Goal: Transaction & Acquisition: Purchase product/service

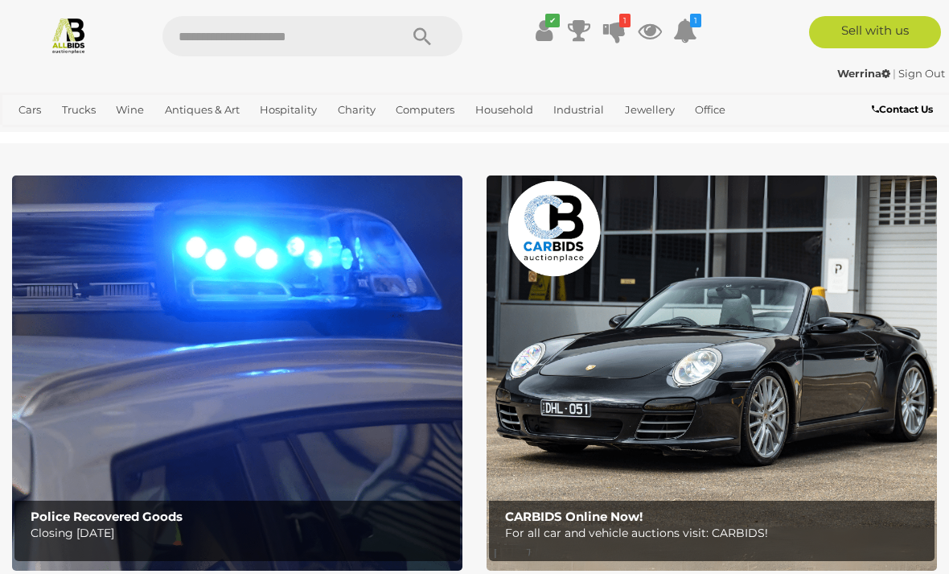
click at [283, 418] on img at bounding box center [237, 372] width 450 height 395
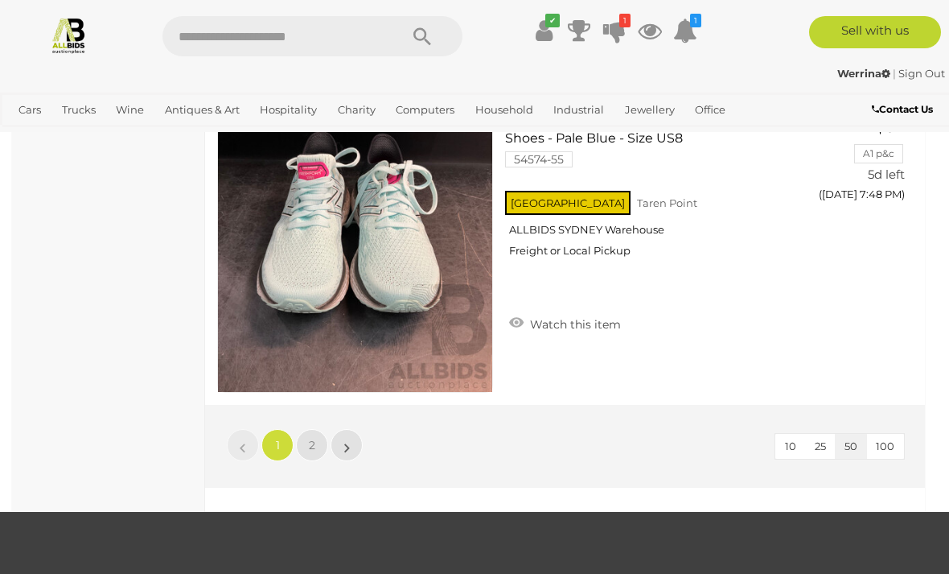
scroll to position [15162, 0]
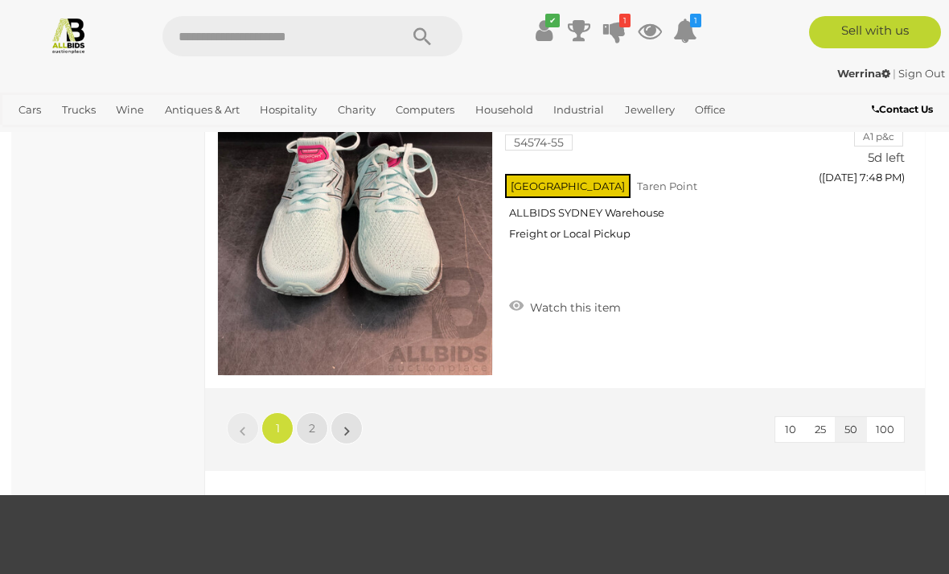
click at [311, 424] on span "2" at bounding box center [312, 428] width 6 height 14
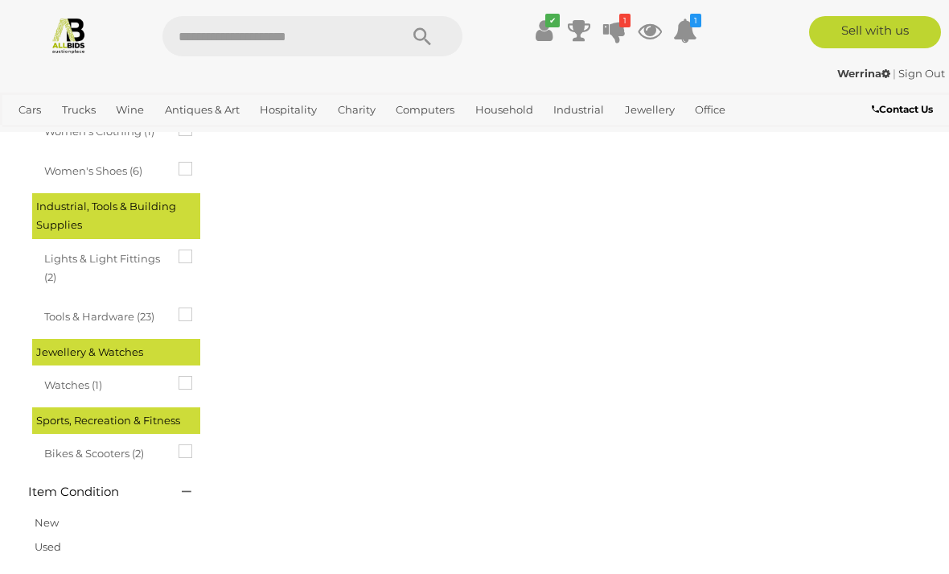
scroll to position [268, 0]
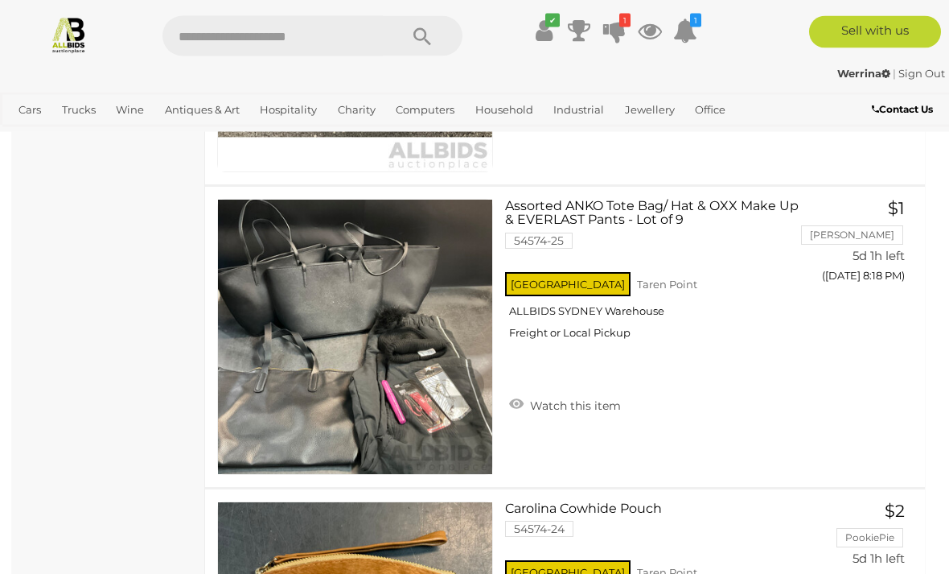
scroll to position [10830, 0]
click at [271, 366] on img at bounding box center [355, 337] width 274 height 274
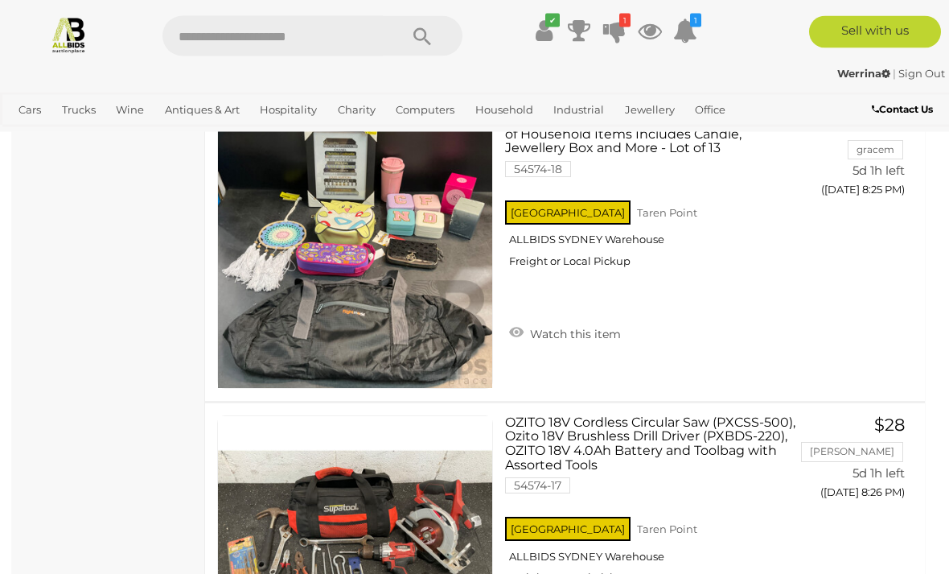
scroll to position [13328, 0]
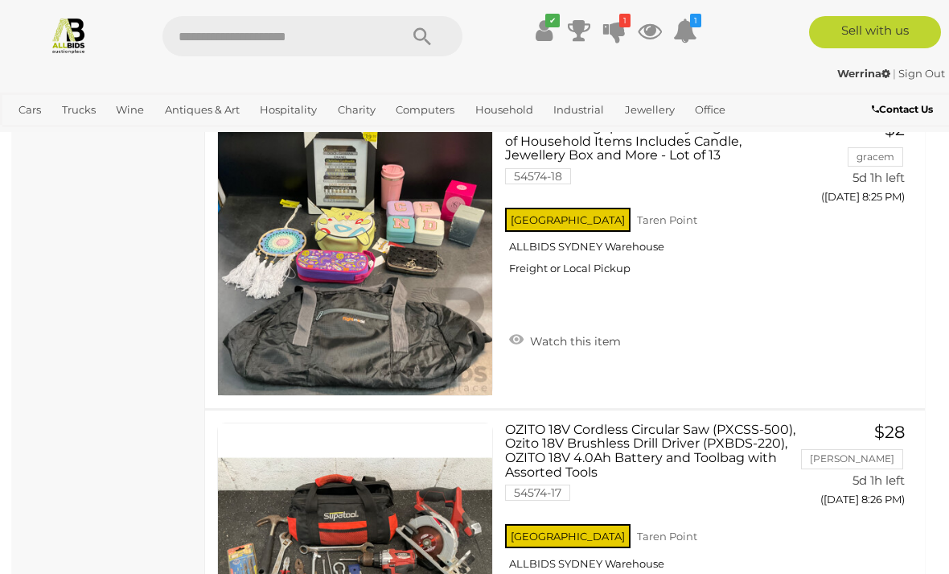
click at [0, 0] on link "View All Industrial Auctions" at bounding box center [0, 0] width 0 height 0
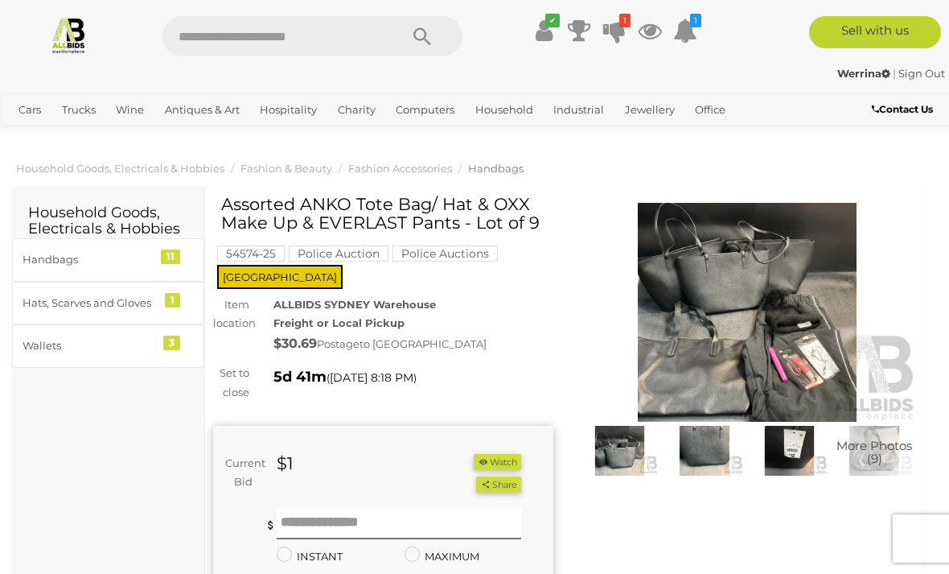
click at [802, 364] on img at bounding box center [748, 312] width 340 height 219
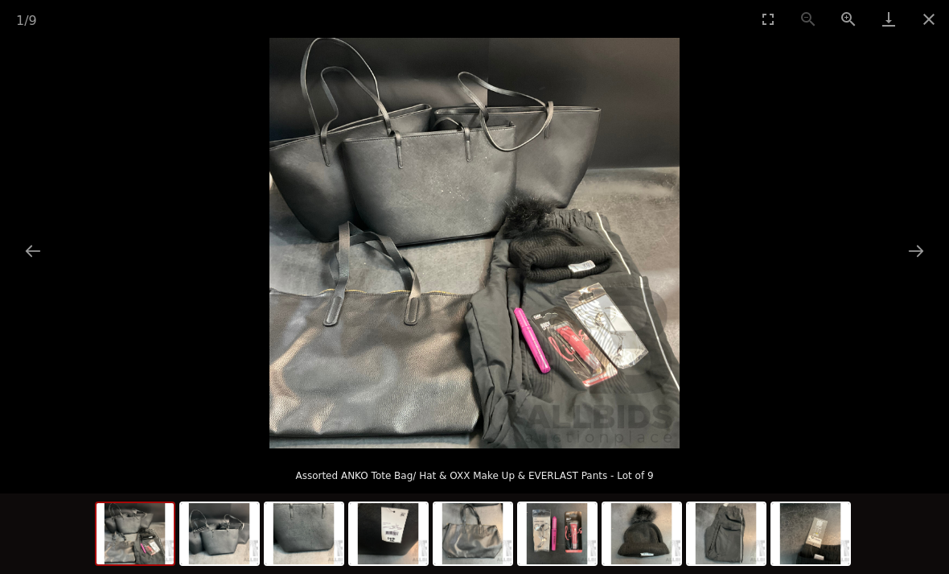
click at [928, 257] on button "Next slide" at bounding box center [916, 250] width 34 height 31
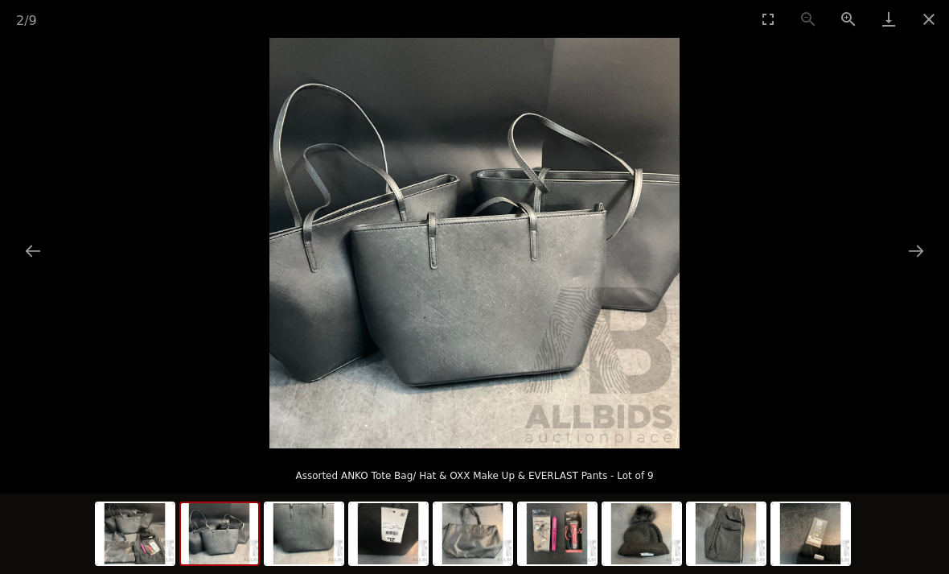
click at [913, 254] on button "Next slide" at bounding box center [916, 250] width 34 height 31
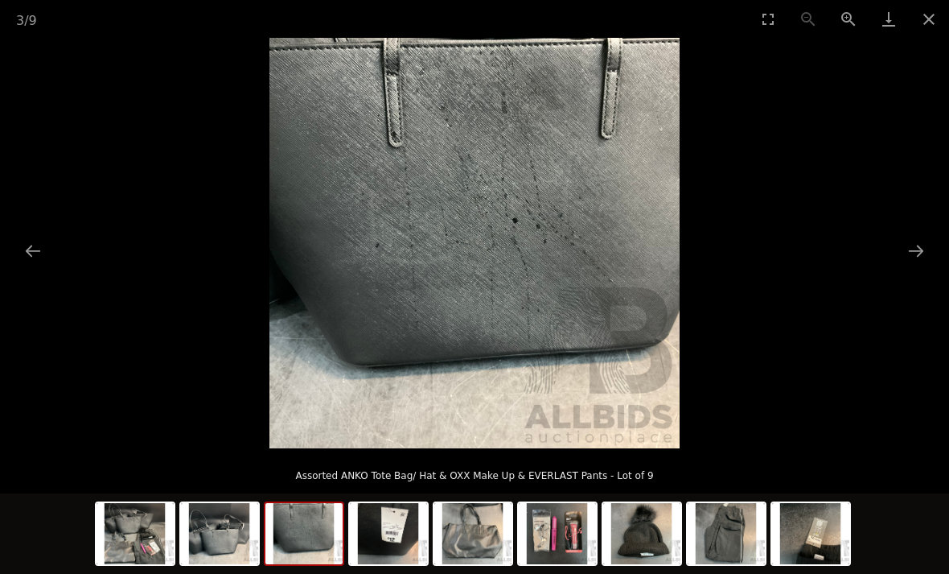
click at [915, 255] on button "Next slide" at bounding box center [916, 250] width 34 height 31
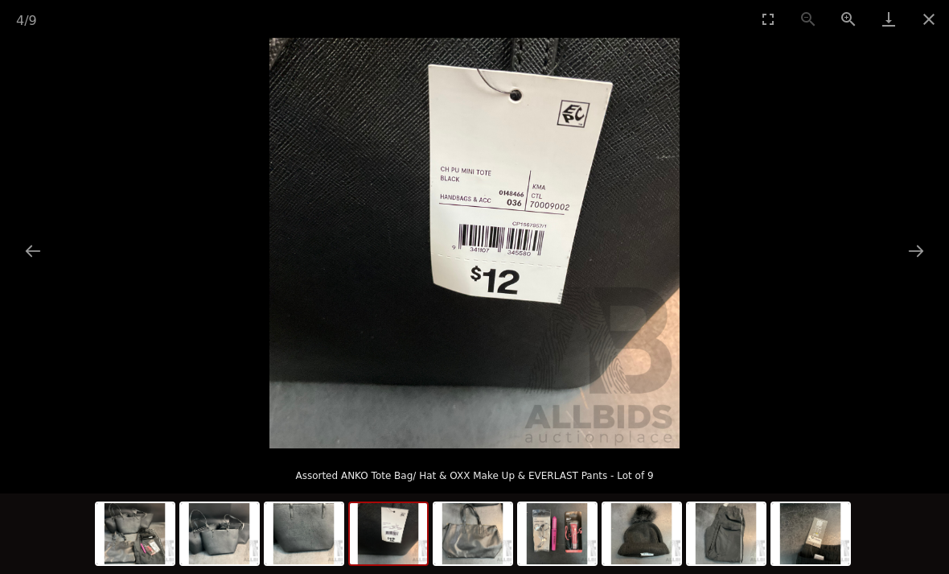
click at [916, 251] on button "Next slide" at bounding box center [916, 250] width 34 height 31
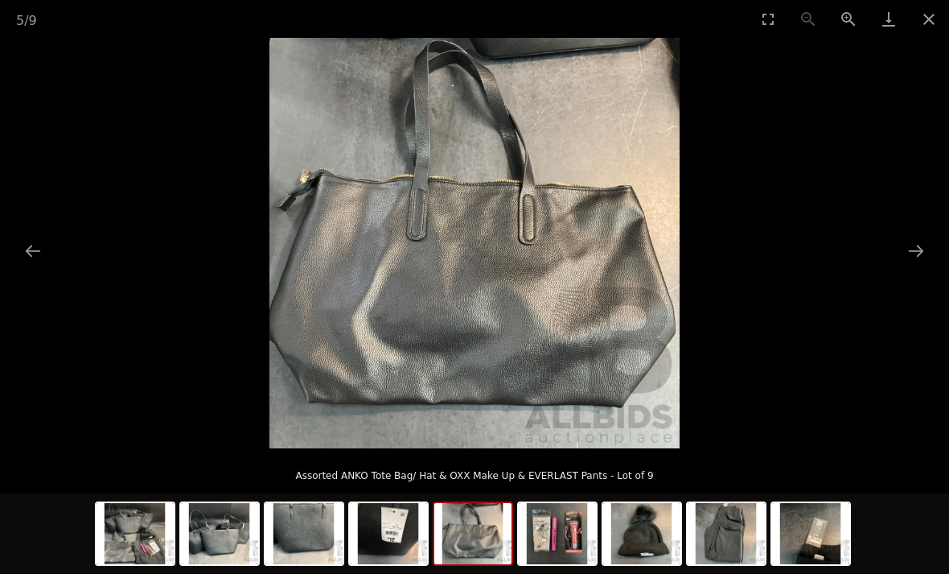
click at [917, 249] on button "Next slide" at bounding box center [916, 250] width 34 height 31
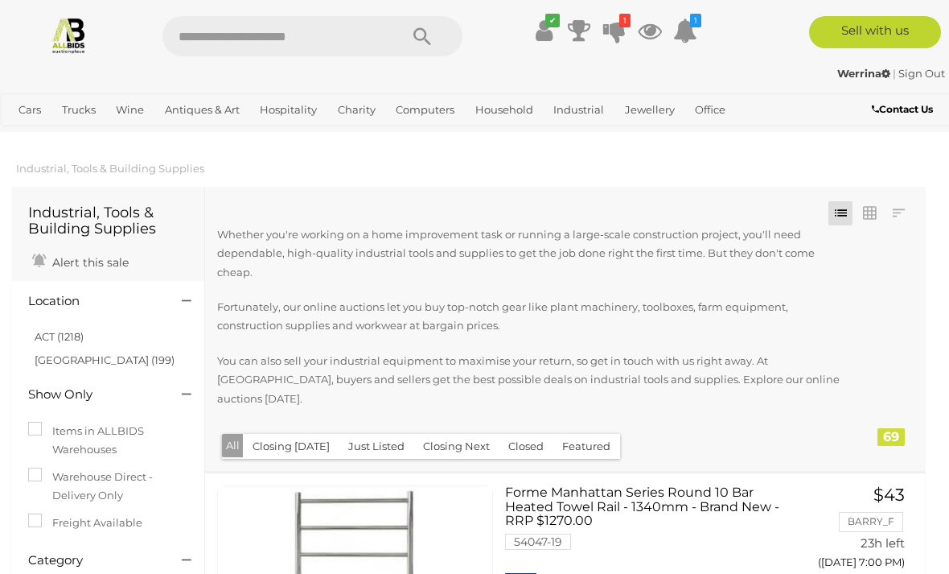
click at [51, 357] on link "[GEOGRAPHIC_DATA] (199)" at bounding box center [105, 359] width 140 height 13
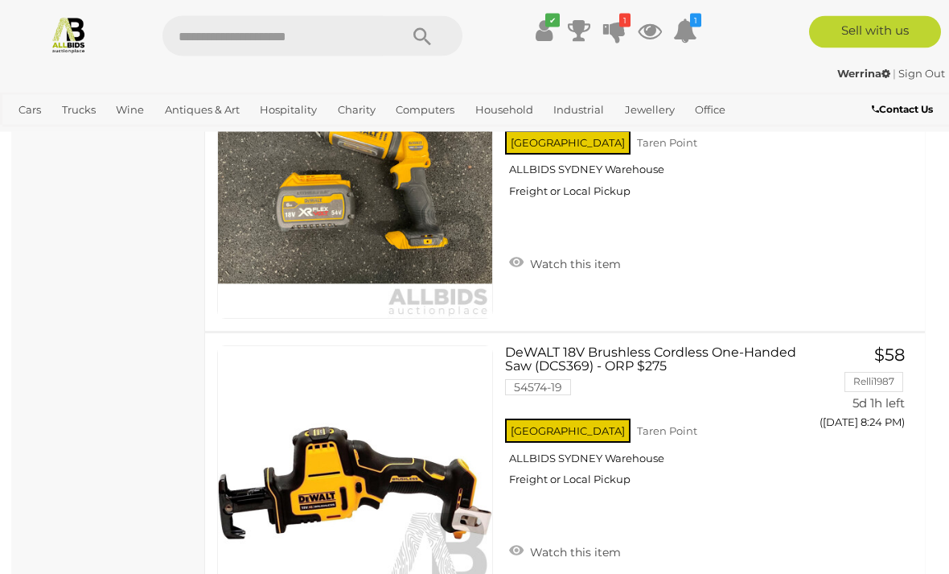
scroll to position [10118, 0]
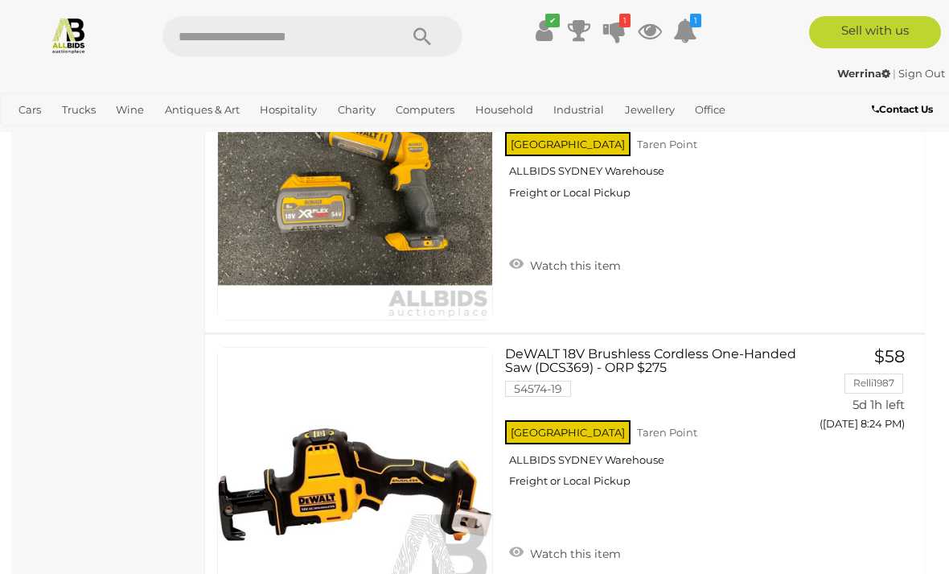
click at [0, 0] on link "View All Household Auctions" at bounding box center [0, 0] width 0 height 0
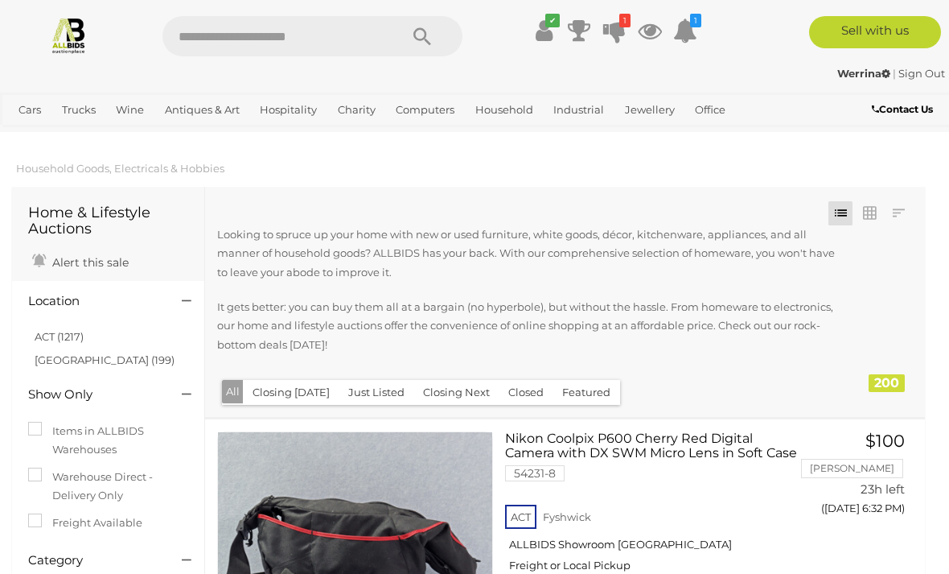
click at [40, 359] on link "[GEOGRAPHIC_DATA] (199)" at bounding box center [105, 359] width 140 height 13
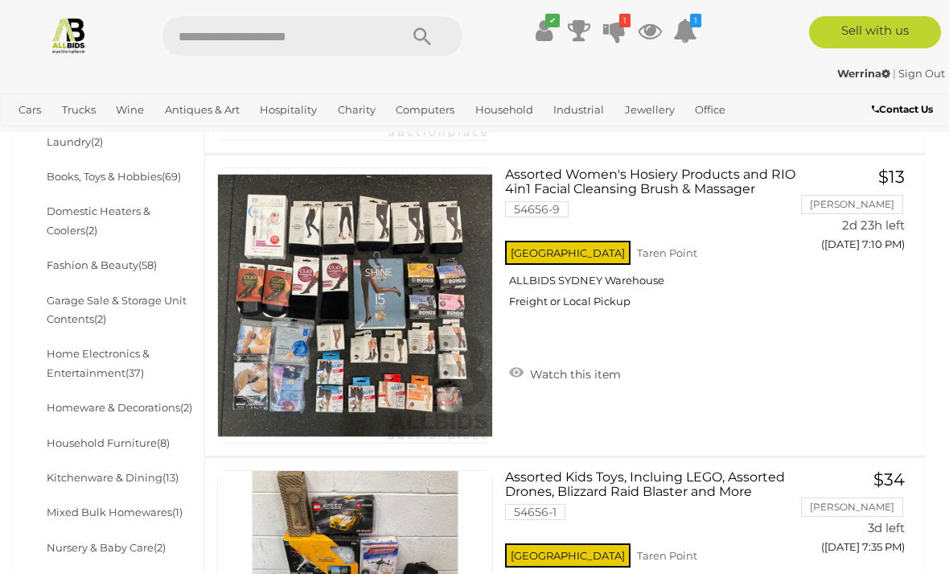
scroll to position [568, 0]
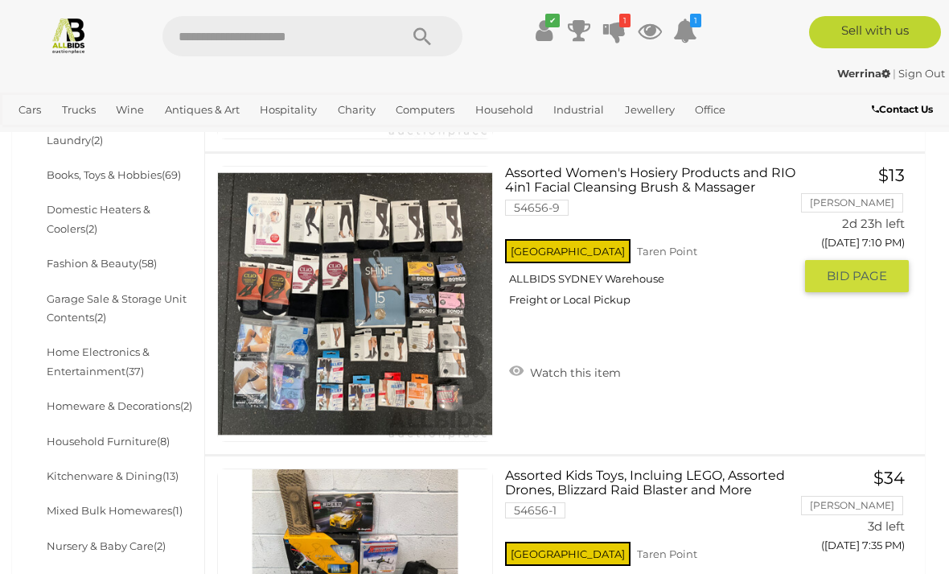
click at [331, 324] on img at bounding box center [355, 304] width 274 height 274
click at [881, 261] on button "GO TO BID PAGE" at bounding box center [857, 276] width 104 height 32
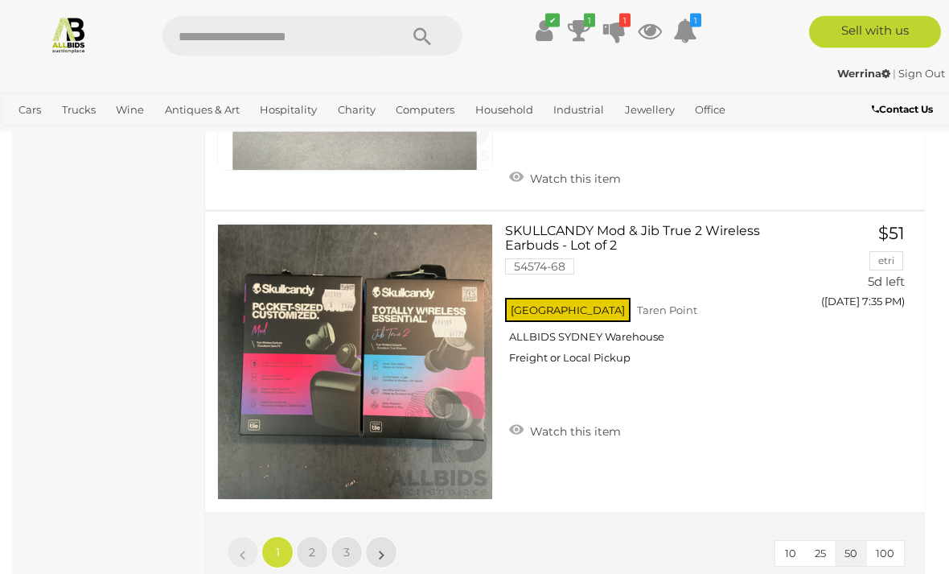
scroll to position [14963, 0]
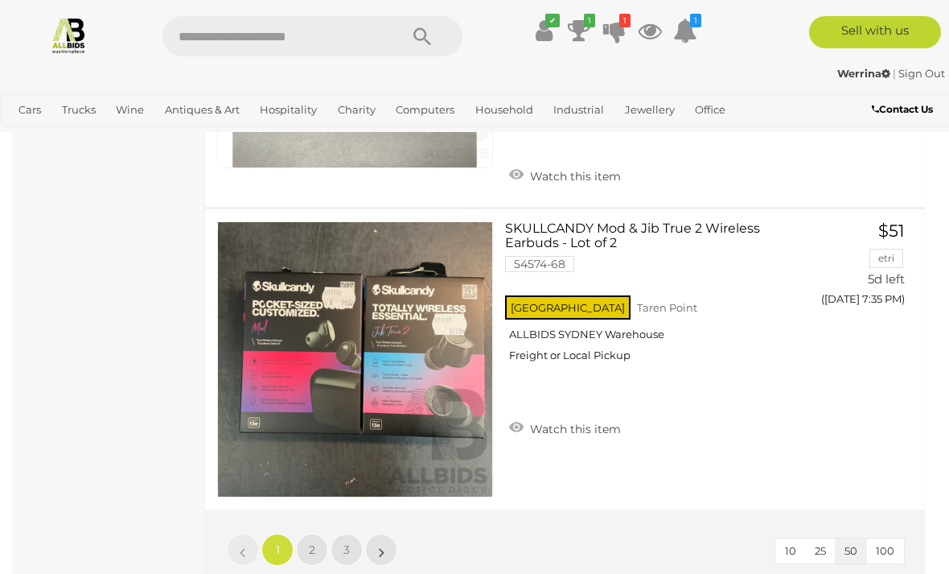
click at [318, 542] on link "2" at bounding box center [312, 549] width 32 height 32
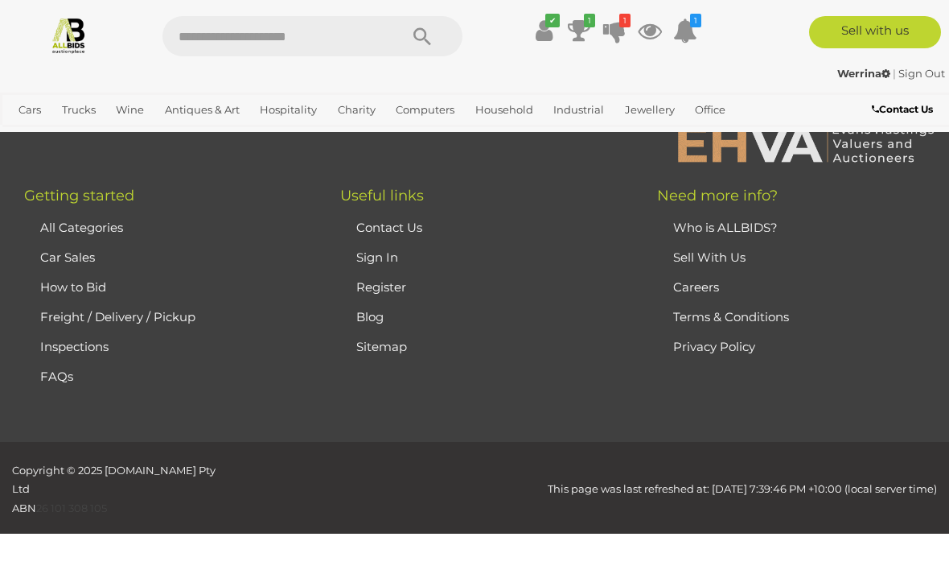
scroll to position [253, 0]
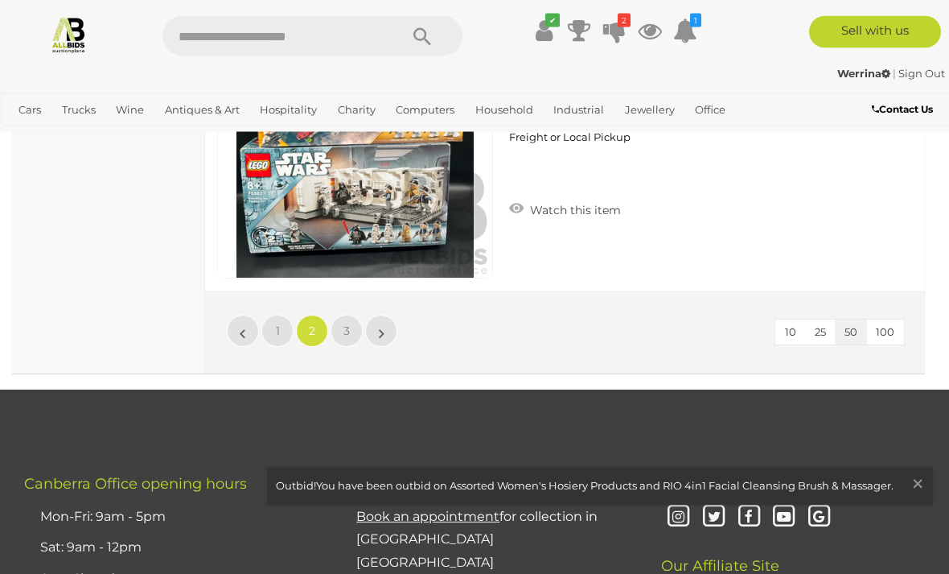
scroll to position [15246, 0]
click at [348, 331] on span "3" at bounding box center [347, 330] width 6 height 14
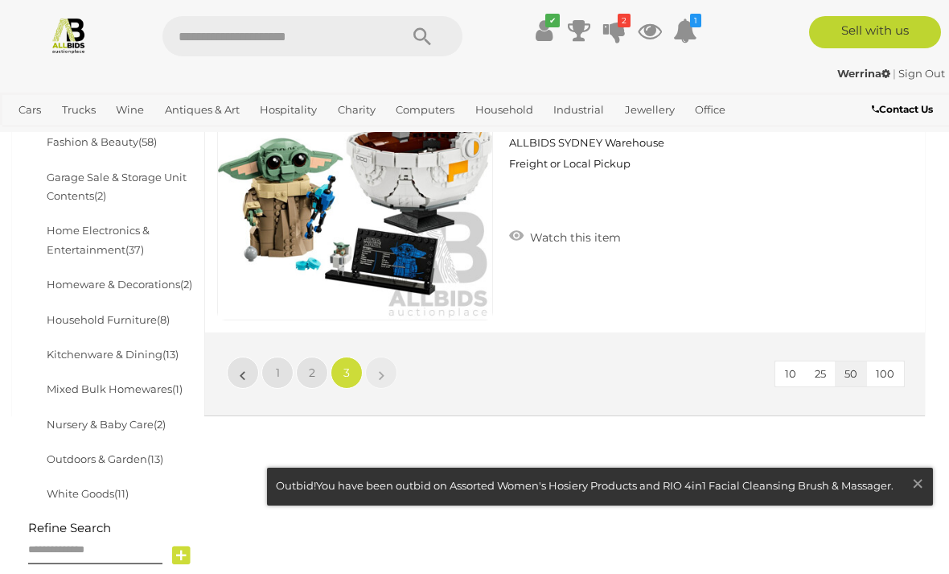
scroll to position [684, 0]
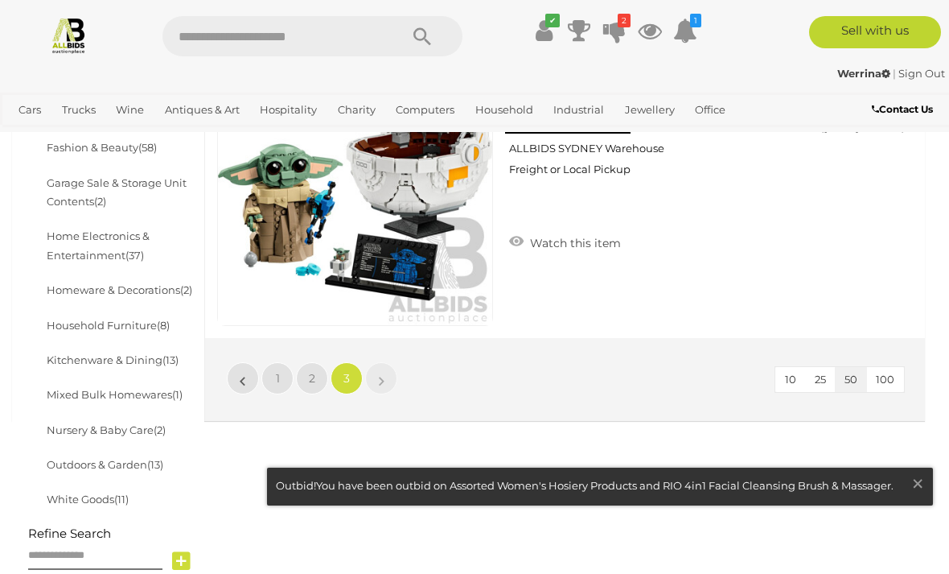
click at [916, 490] on span "×" at bounding box center [918, 482] width 14 height 31
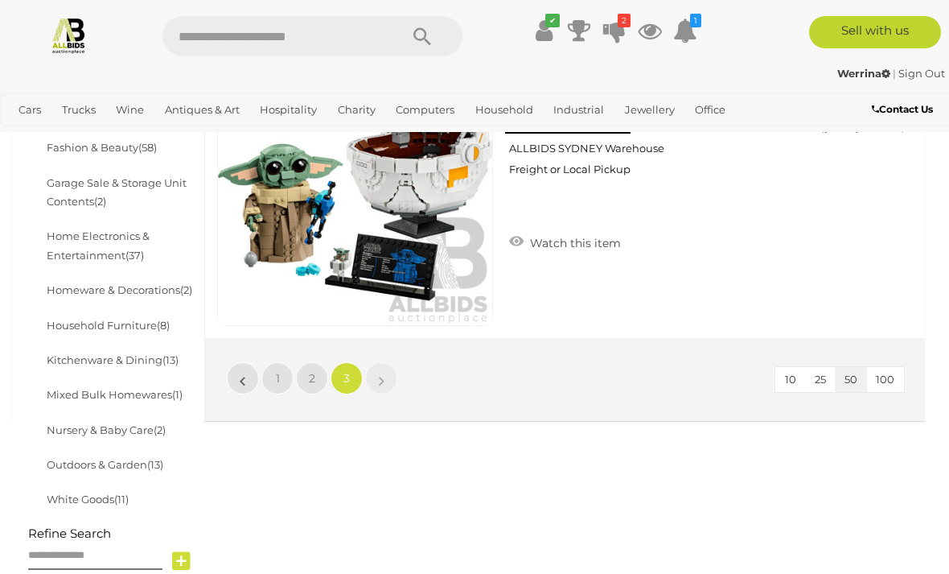
click at [613, 35] on icon at bounding box center [614, 30] width 23 height 29
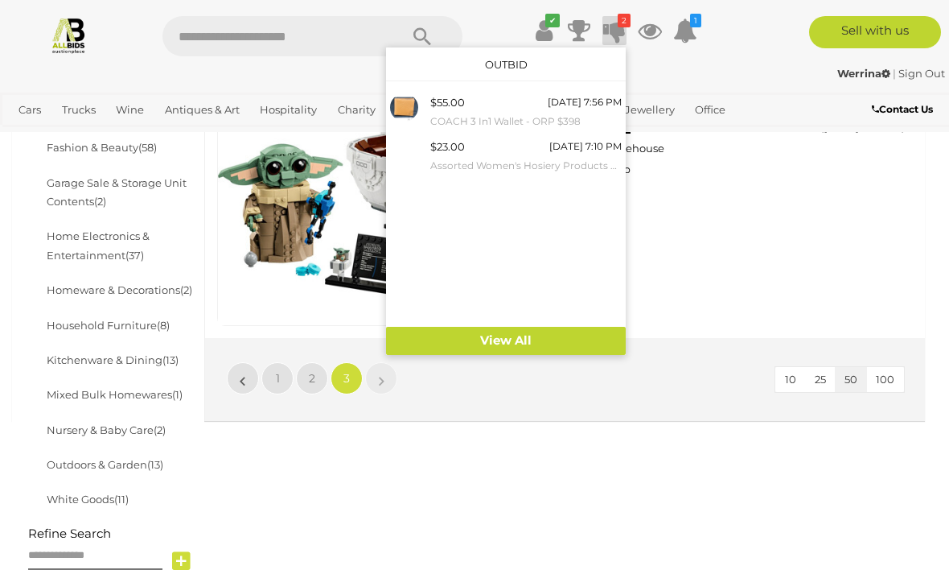
click at [492, 117] on small "COACH 3 In1 Wallet - ORP $398" at bounding box center [525, 122] width 191 height 18
click at [728, 228] on div at bounding box center [474, 287] width 949 height 574
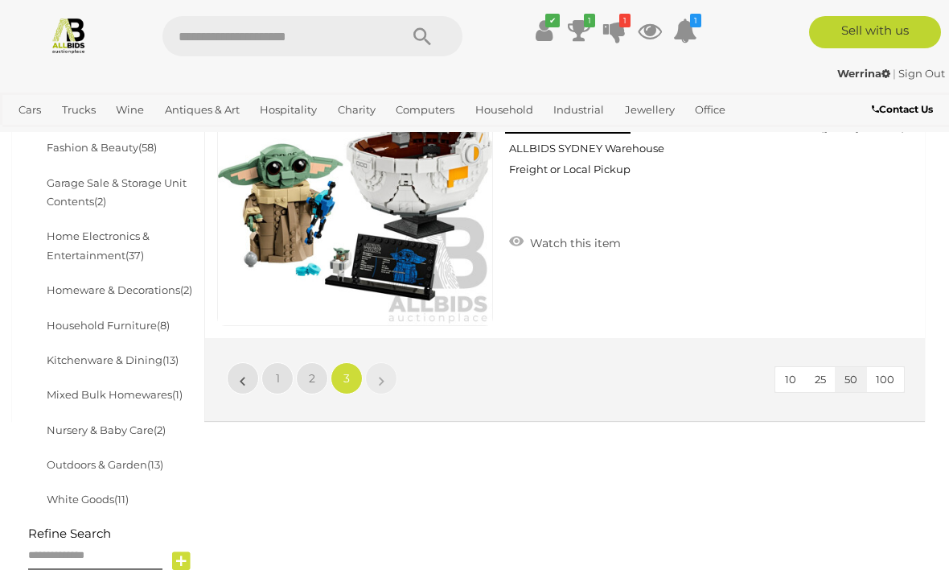
click at [272, 39] on input "text" at bounding box center [273, 36] width 220 height 40
type input "*****"
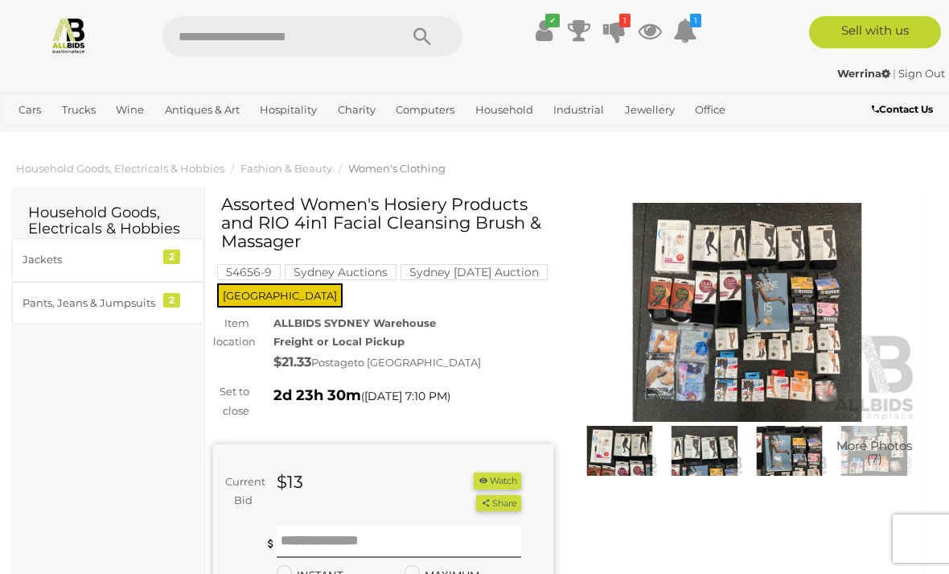
click at [767, 328] on img at bounding box center [748, 312] width 340 height 219
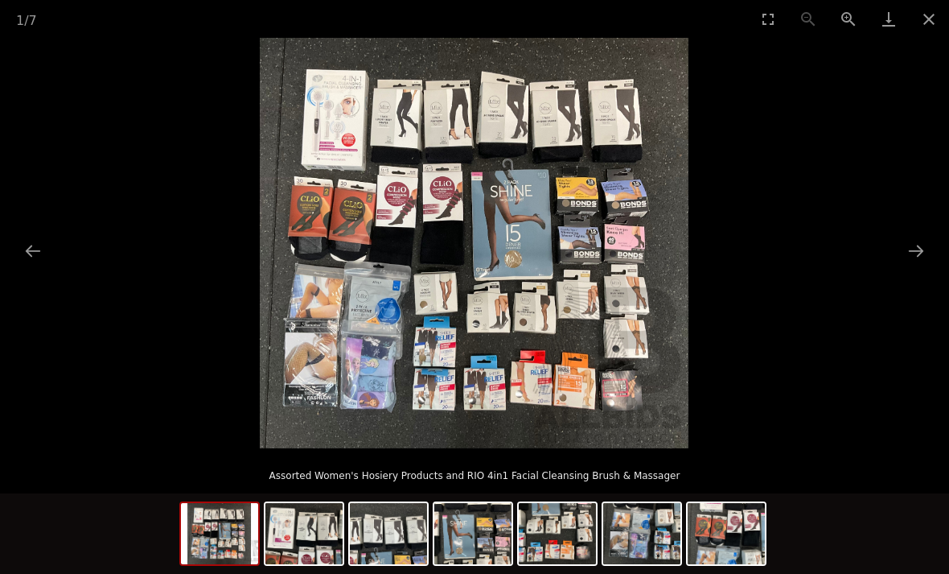
click at [935, 248] on picture at bounding box center [474, 243] width 949 height 410
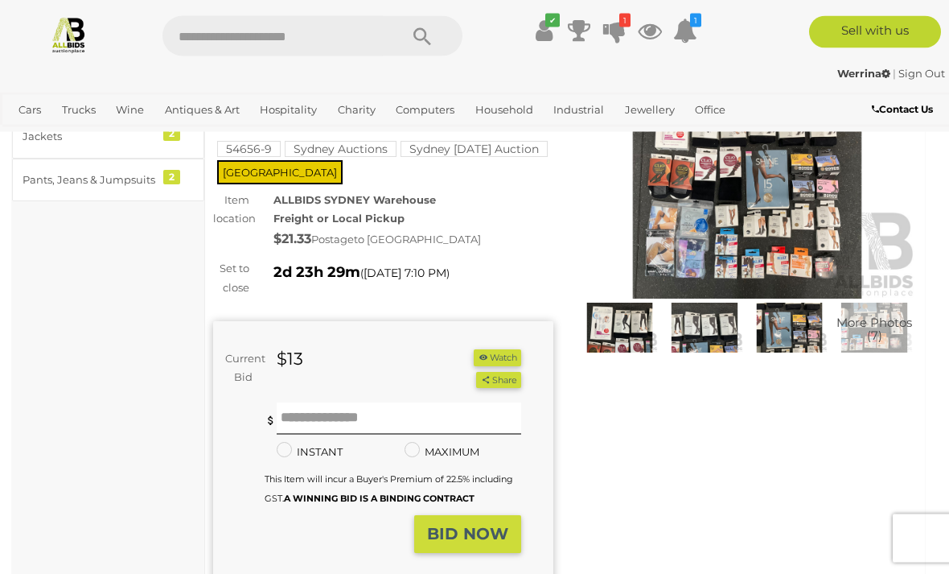
scroll to position [37, 0]
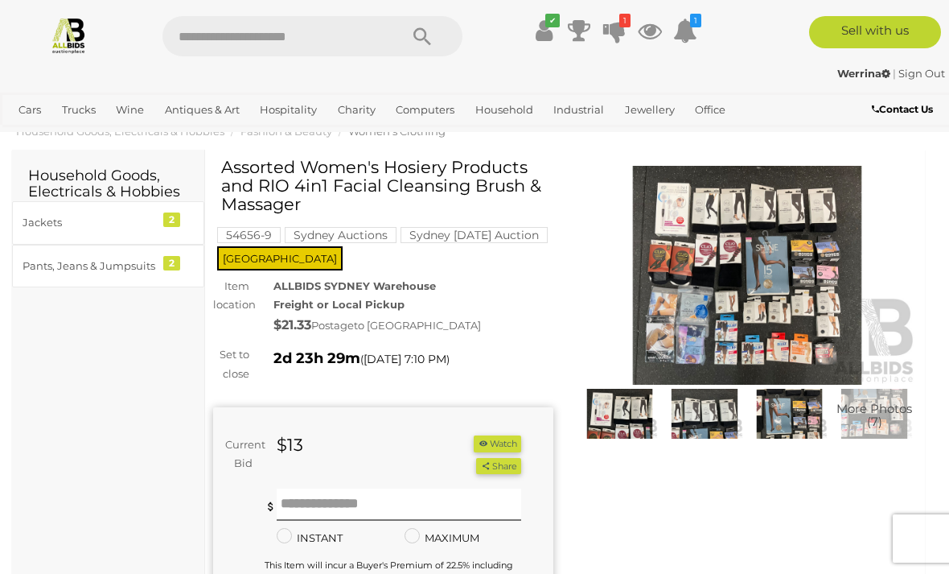
click at [833, 304] on img at bounding box center [748, 275] width 340 height 219
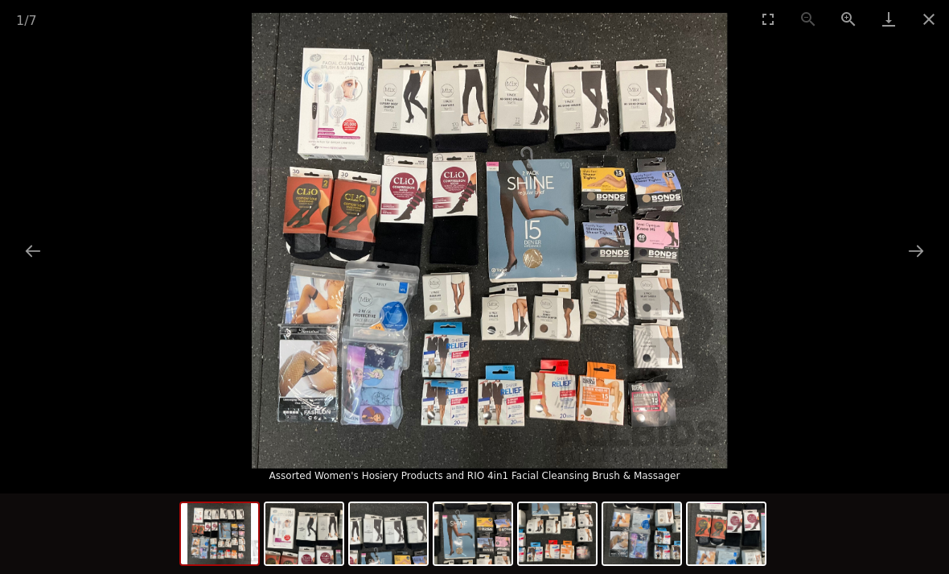
scroll to position [28, 0]
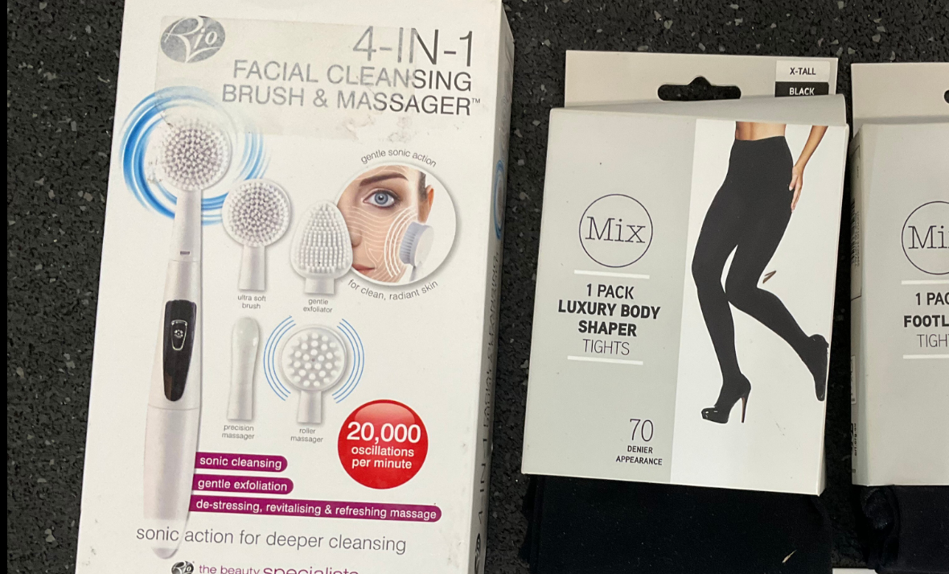
click at [364, 213] on img at bounding box center [474, 243] width 547 height 410
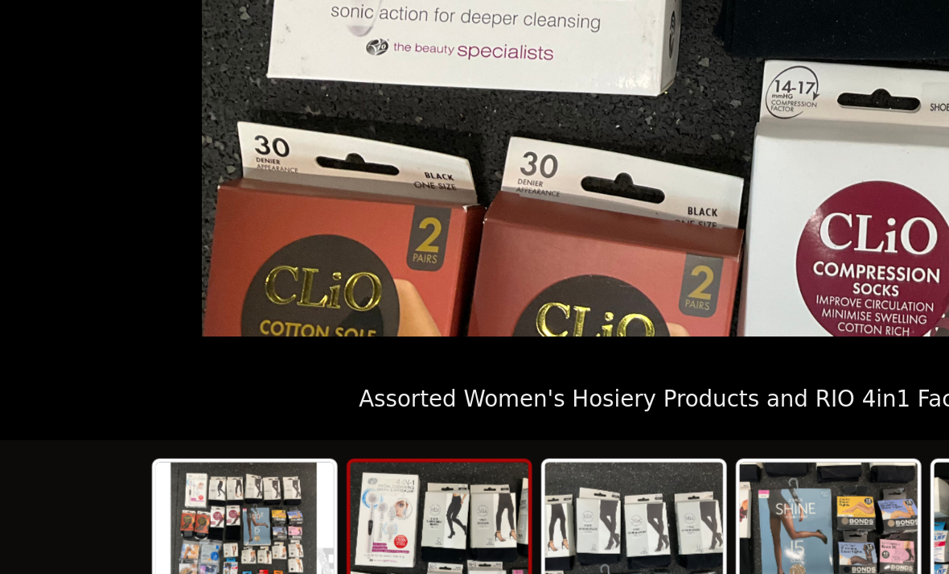
scroll to position [253, 0]
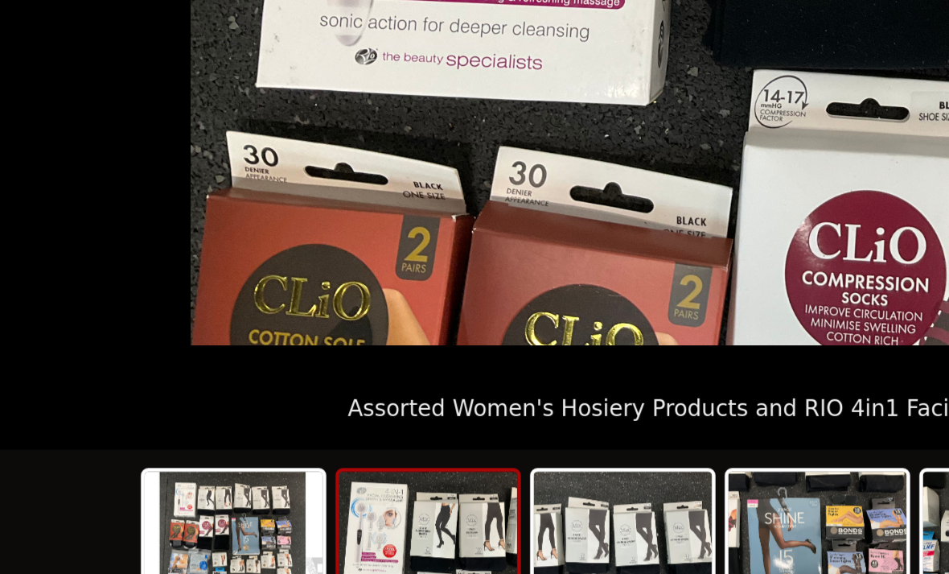
click at [265, 503] on img at bounding box center [303, 533] width 77 height 61
click at [350, 503] on img at bounding box center [388, 533] width 77 height 61
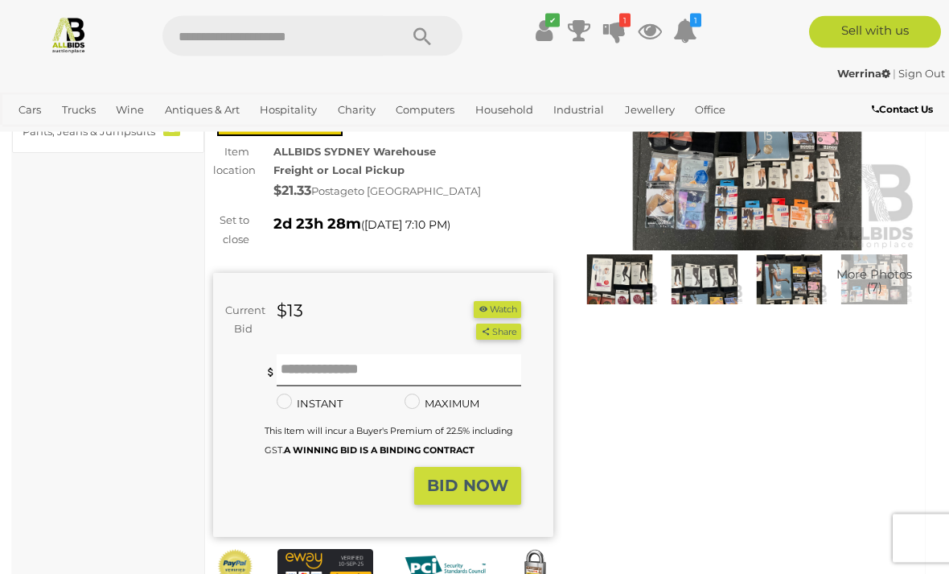
scroll to position [179, 0]
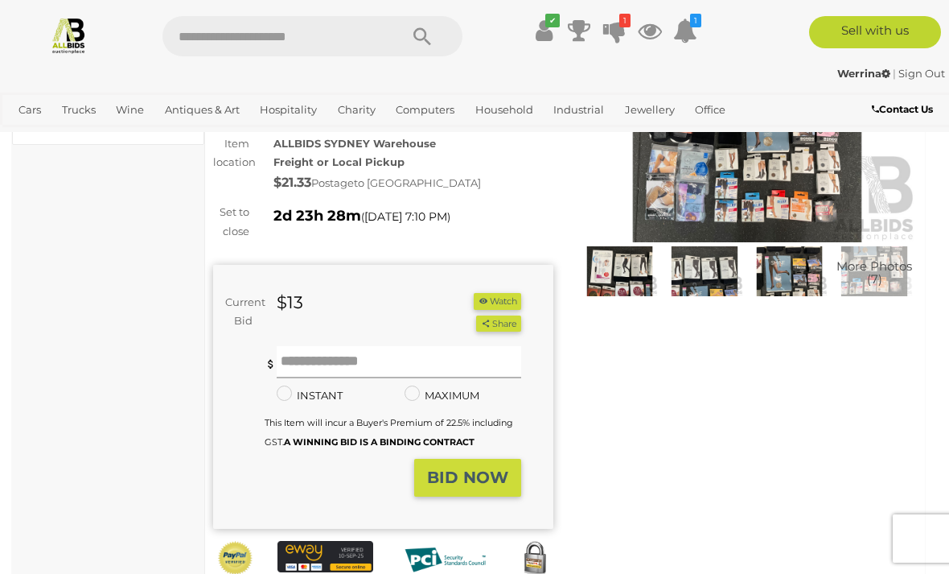
click at [343, 360] on input "text" at bounding box center [399, 362] width 245 height 32
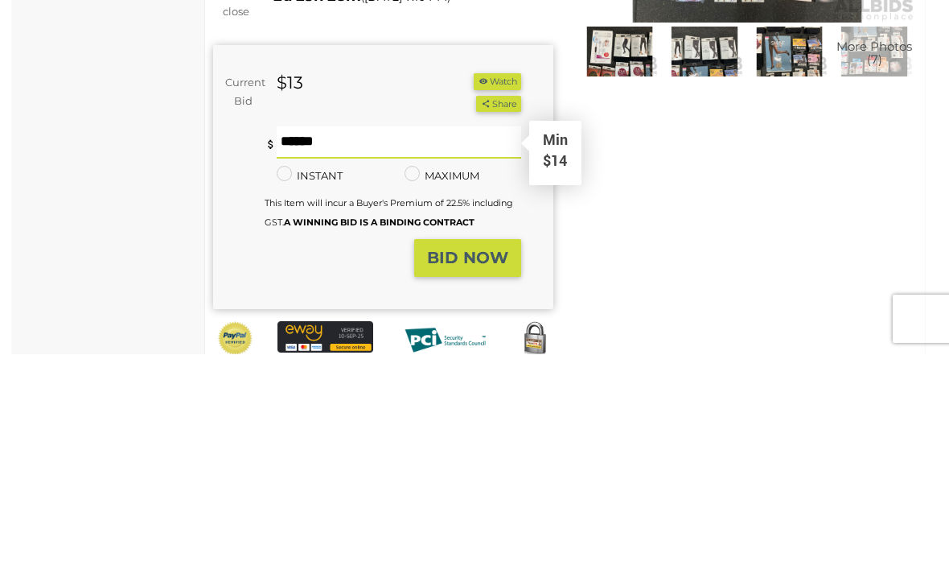
type input "**"
click at [492, 459] on button "BID NOW" at bounding box center [467, 478] width 107 height 38
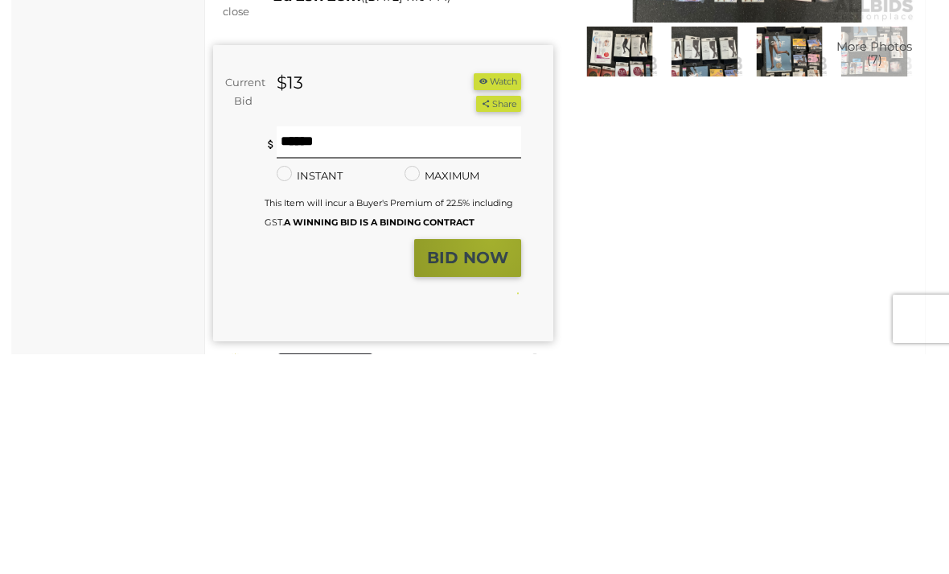
scroll to position [399, 0]
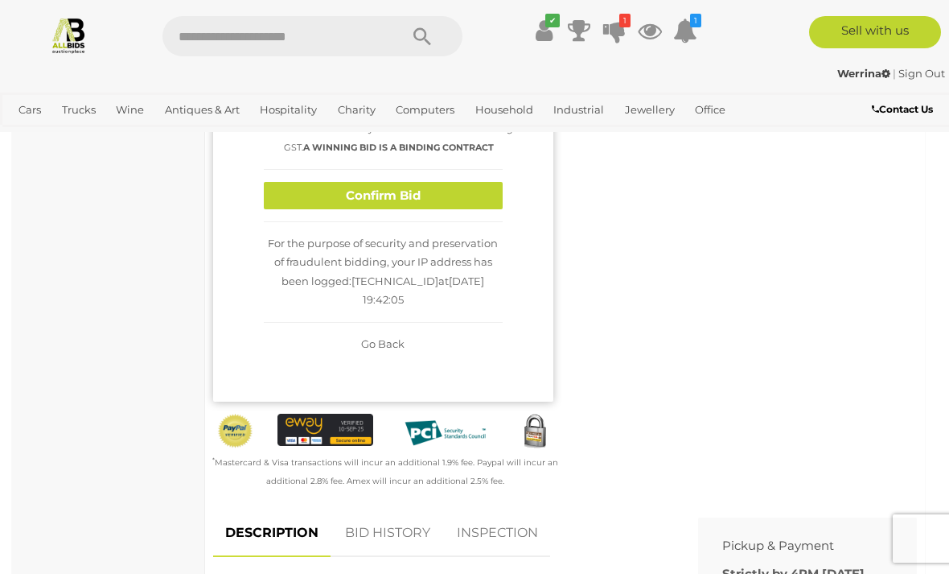
click at [451, 210] on button "Confirm Bid" at bounding box center [383, 196] width 239 height 28
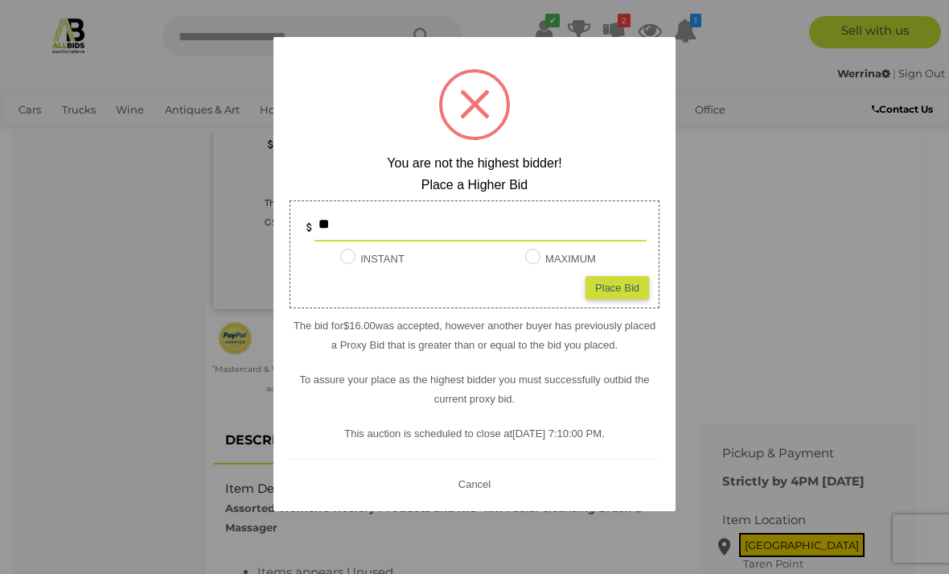
click at [632, 299] on div "Place Bid" at bounding box center [618, 287] width 64 height 23
type input "**"
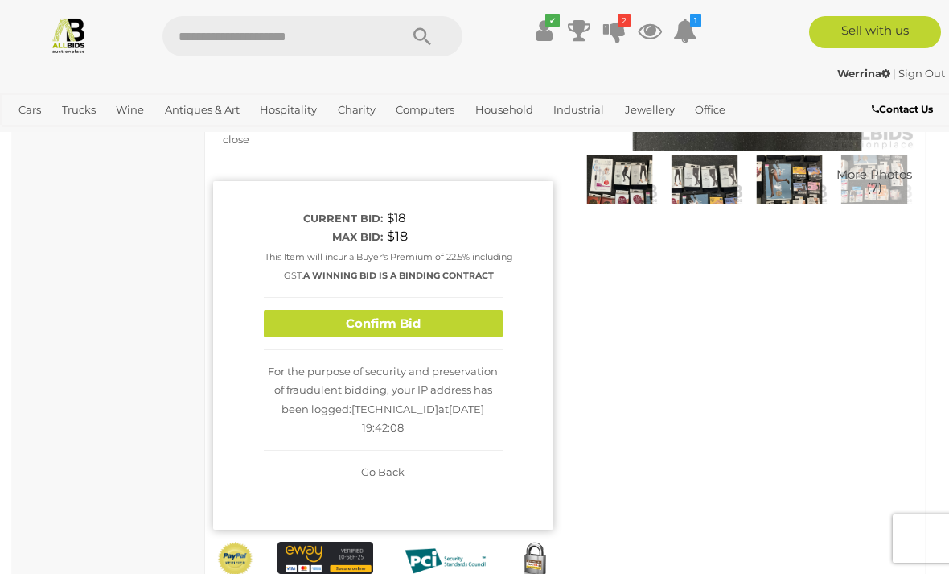
scroll to position [169, 0]
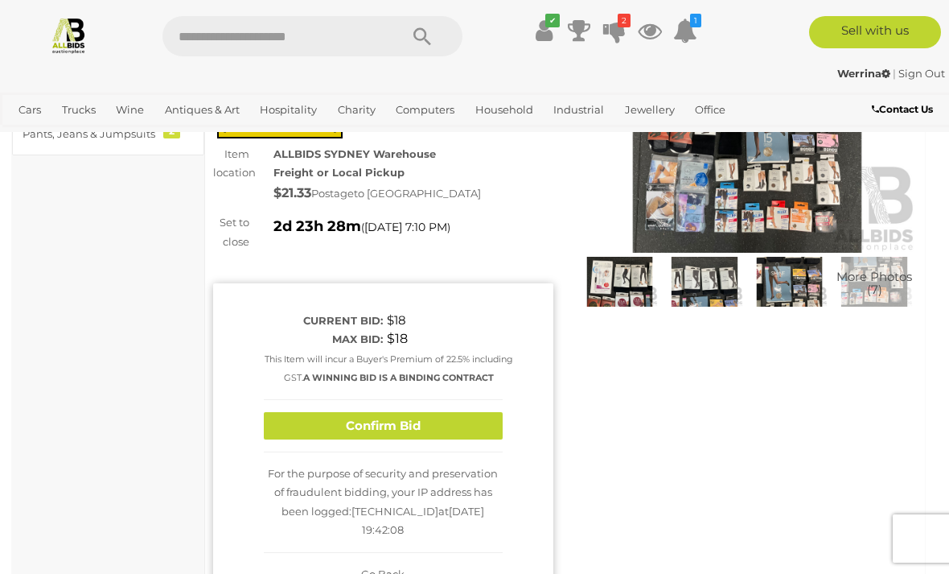
click at [406, 440] on button "Confirm Bid" at bounding box center [383, 426] width 239 height 28
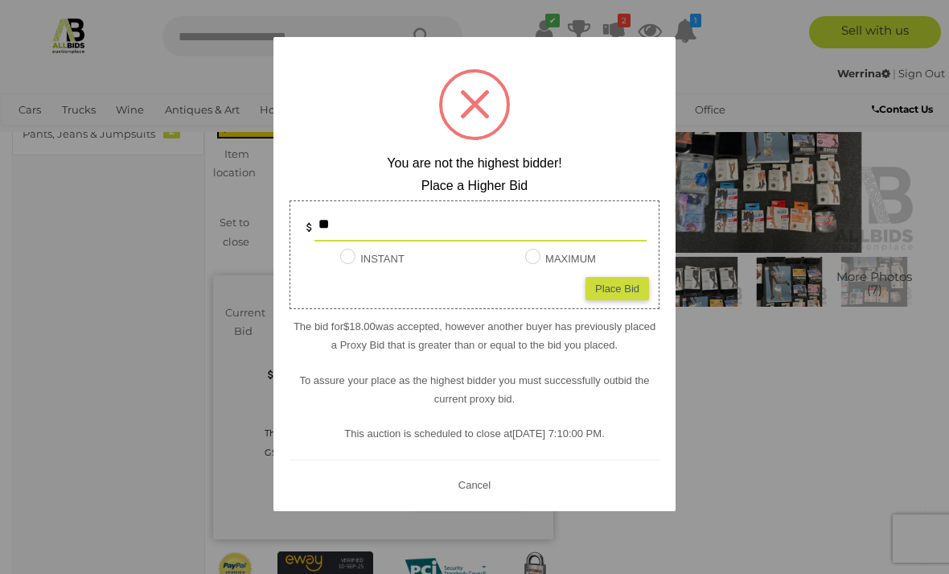
click at [387, 224] on input "**" at bounding box center [481, 225] width 332 height 32
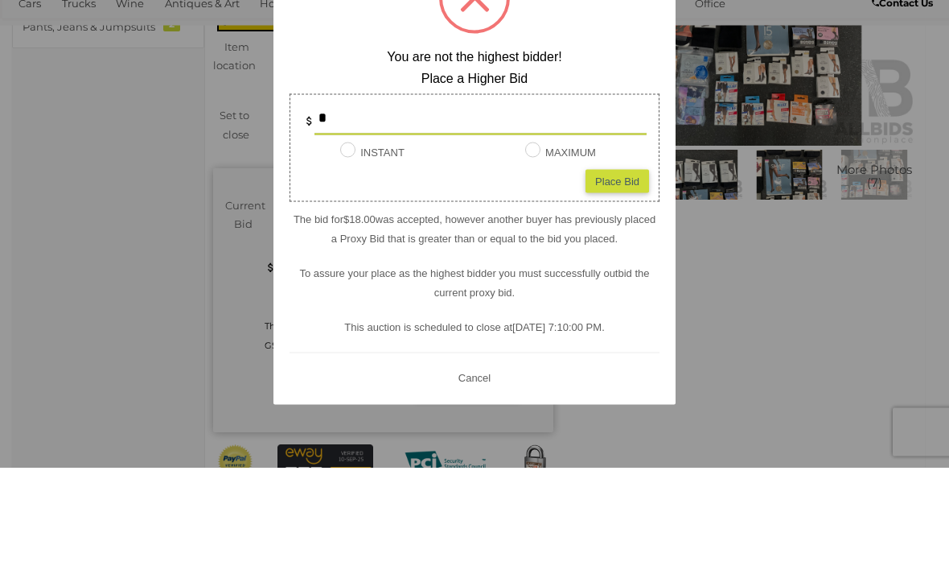
type input "**"
click at [629, 276] on div "Place Bid" at bounding box center [618, 287] width 64 height 23
type input "**"
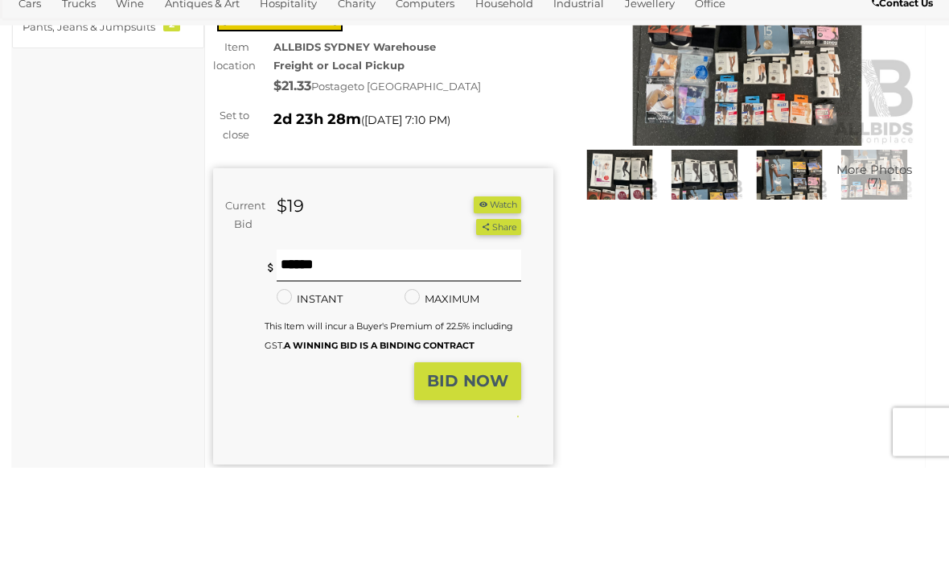
scroll to position [276, 0]
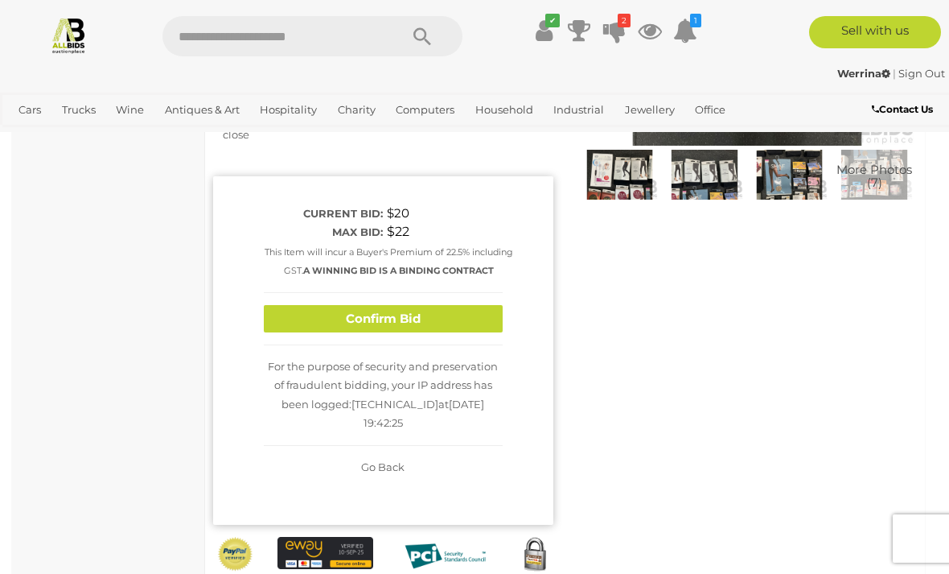
click at [449, 333] on button "Confirm Bid" at bounding box center [383, 319] width 239 height 28
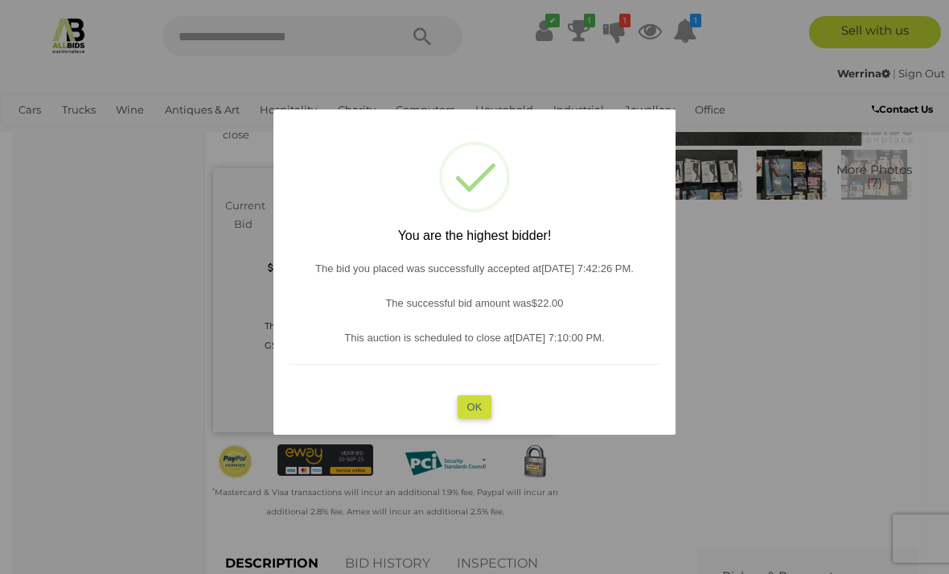
click at [479, 408] on button "OK" at bounding box center [475, 405] width 35 height 23
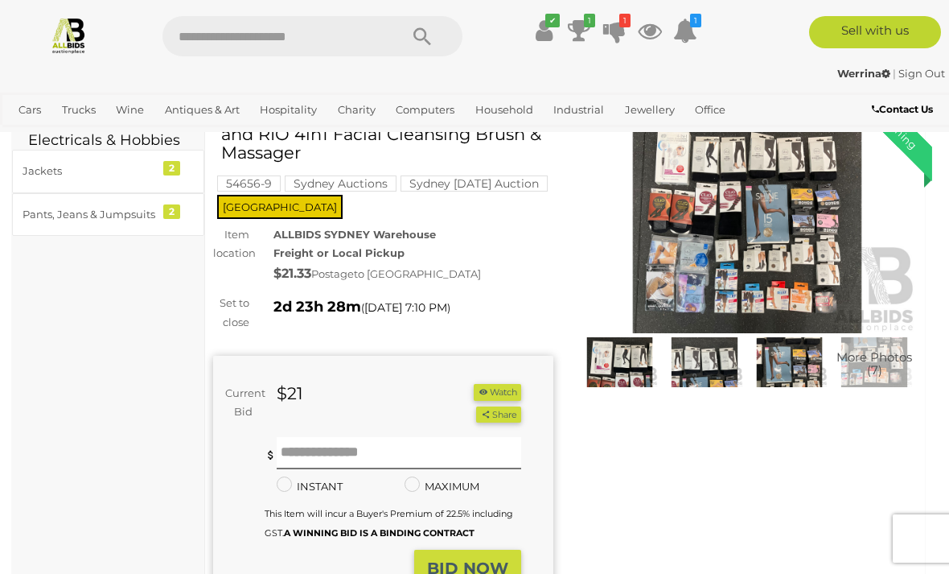
scroll to position [0, 0]
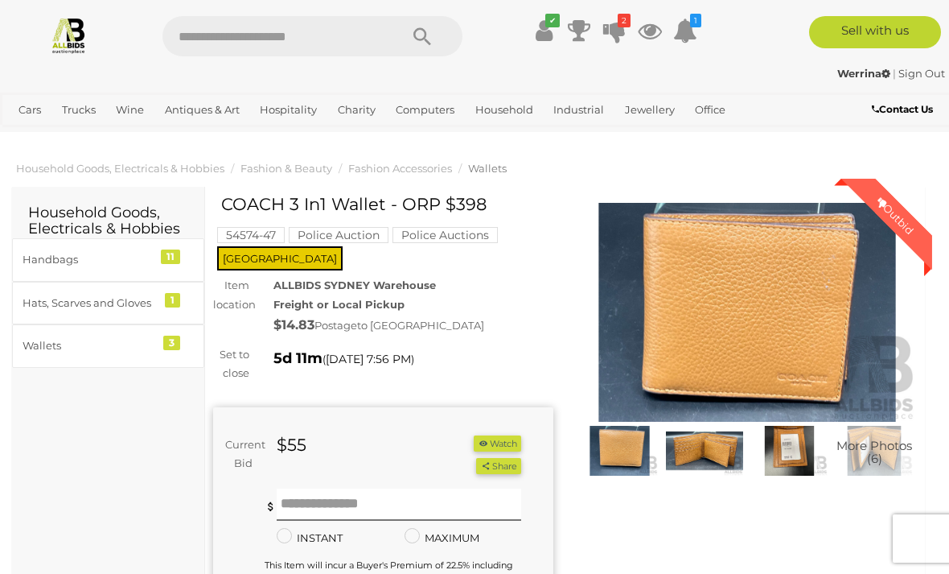
click at [794, 352] on img at bounding box center [748, 312] width 340 height 219
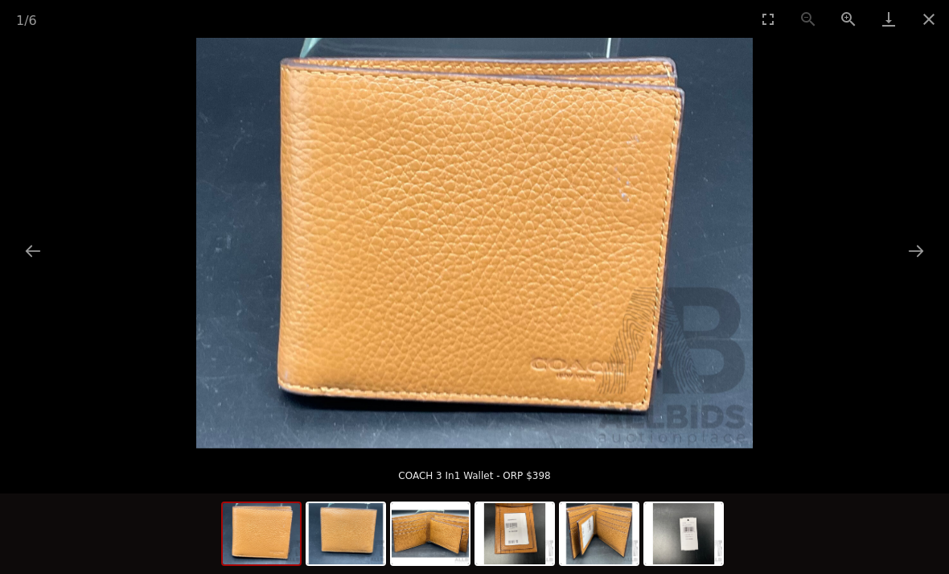
click at [920, 251] on button "Next slide" at bounding box center [916, 250] width 34 height 31
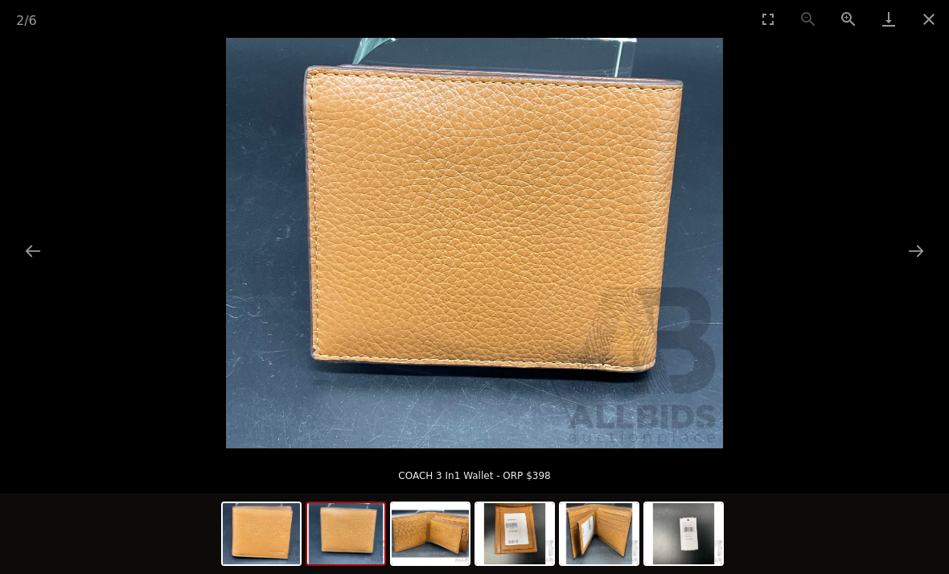
click at [908, 242] on button "Next slide" at bounding box center [916, 250] width 34 height 31
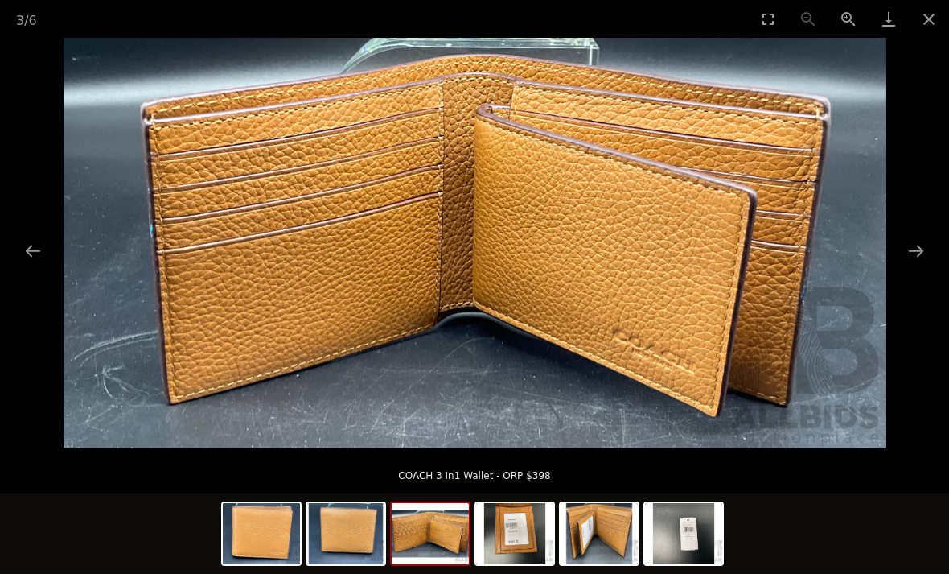
click at [915, 244] on button "Next slide" at bounding box center [916, 250] width 34 height 31
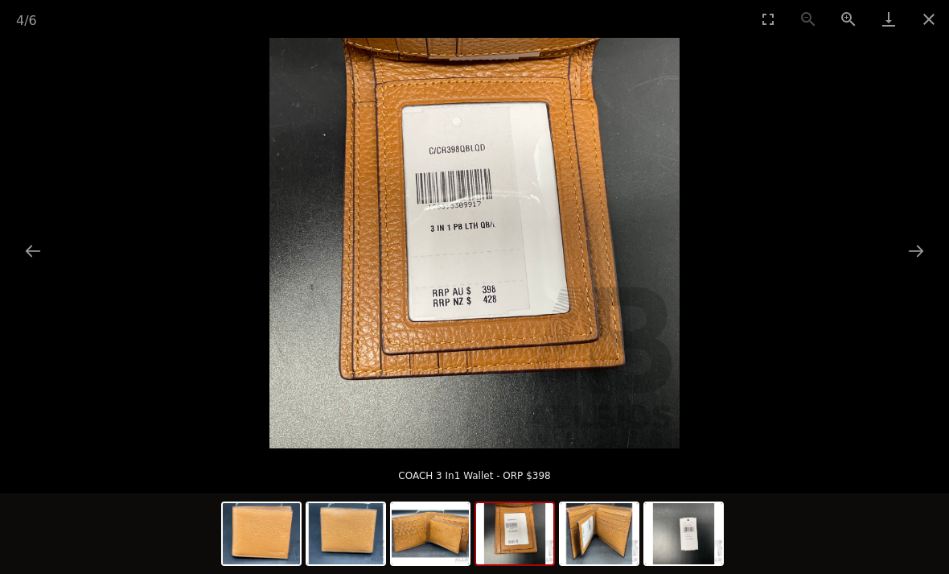
click at [909, 253] on button "Next slide" at bounding box center [916, 250] width 34 height 31
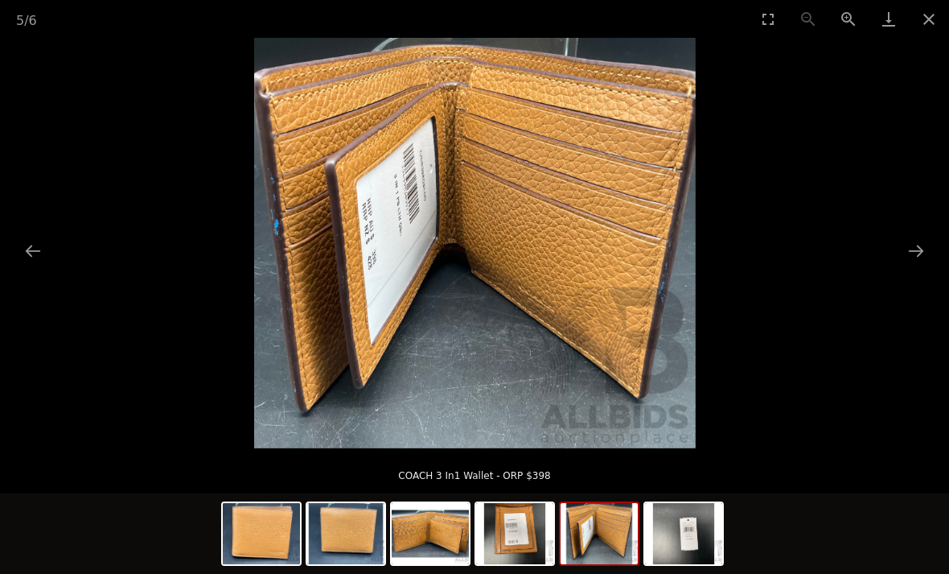
click at [920, 252] on button "Next slide" at bounding box center [916, 250] width 34 height 31
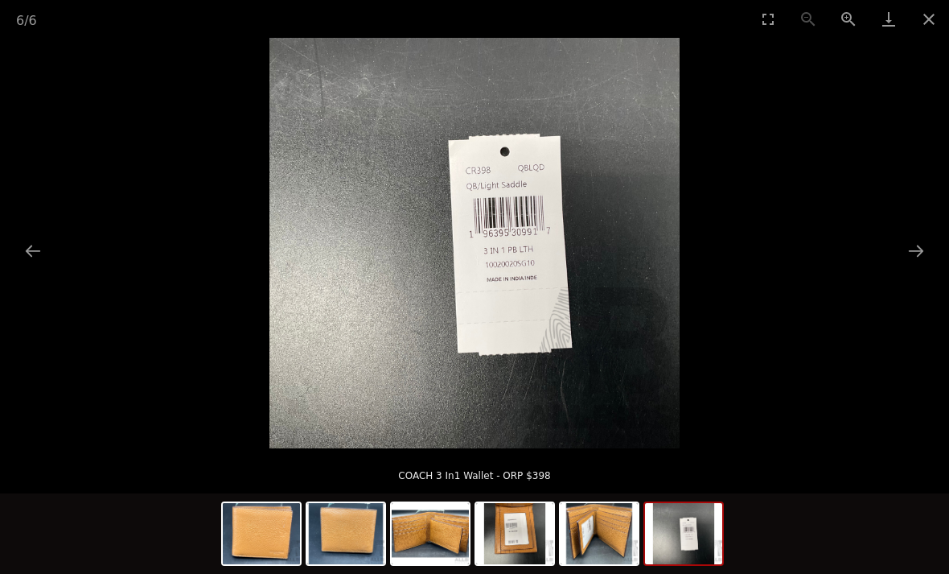
click at [918, 265] on button "Next slide" at bounding box center [916, 250] width 34 height 31
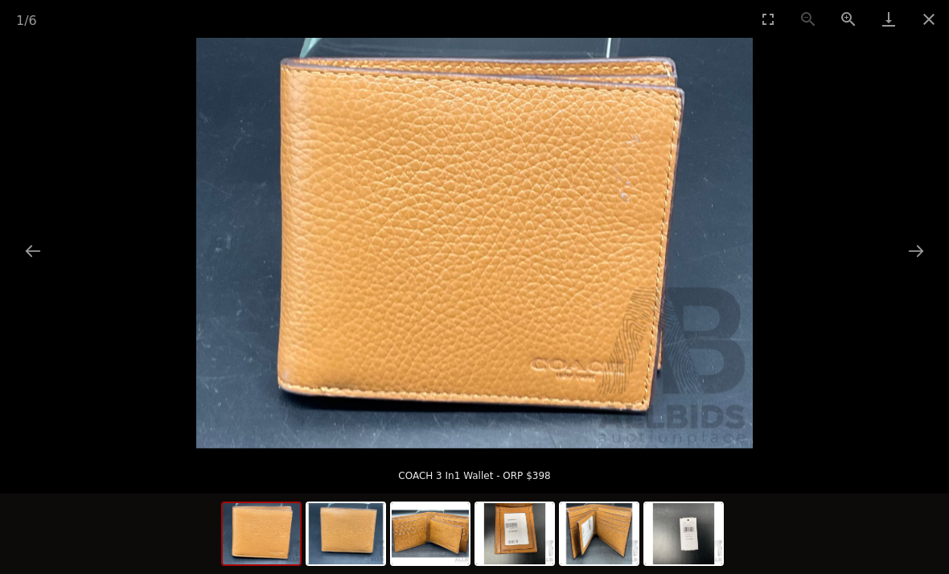
click at [922, 269] on picture at bounding box center [474, 243] width 949 height 410
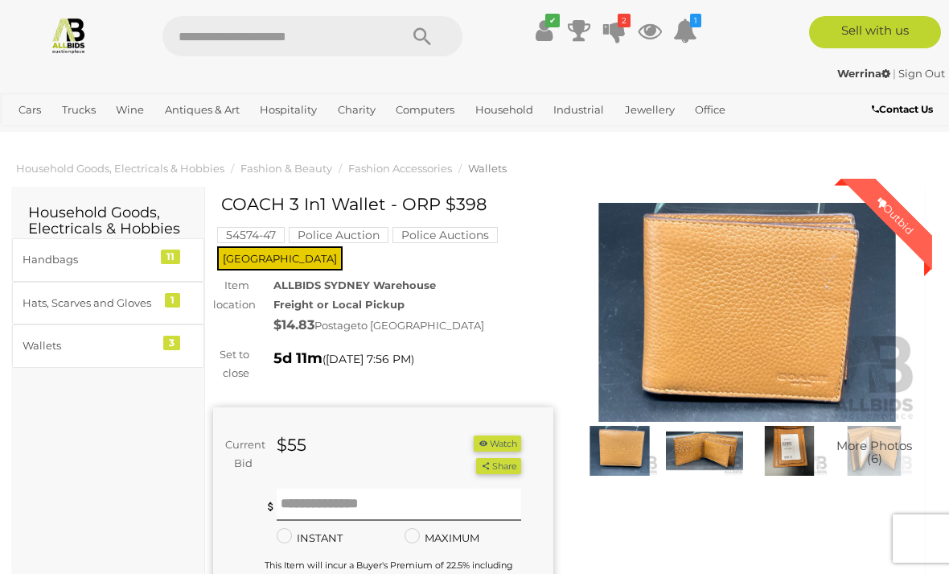
scroll to position [3, 0]
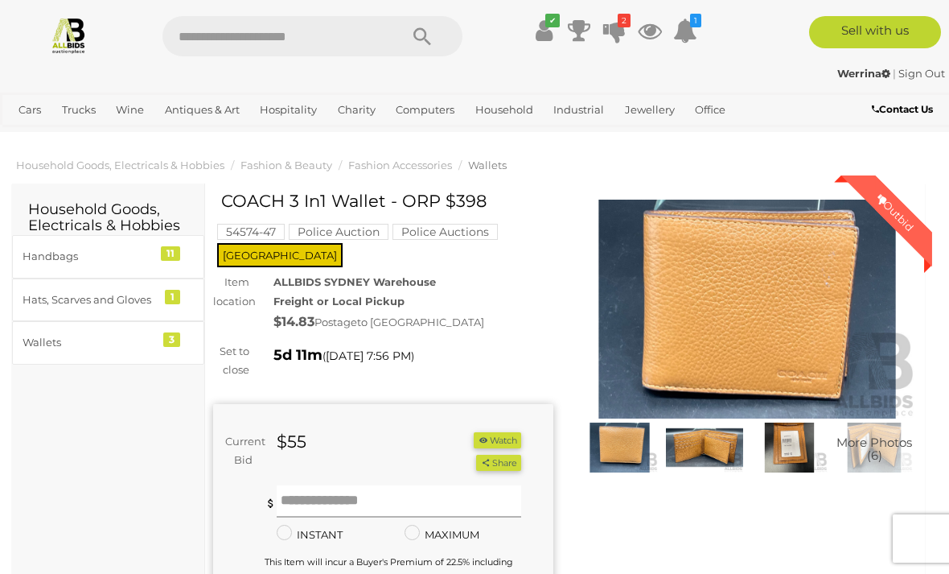
click at [337, 485] on input "text" at bounding box center [399, 501] width 245 height 32
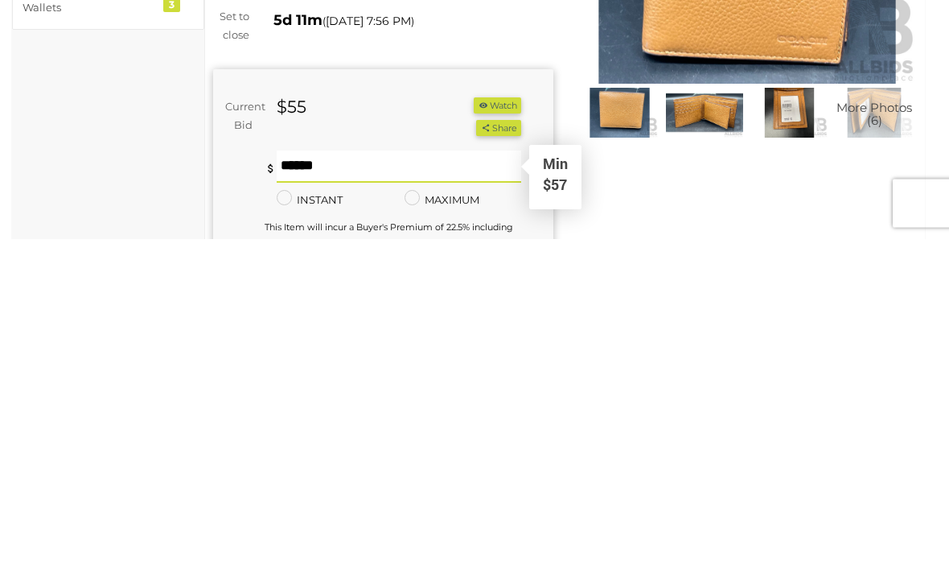
type input "**"
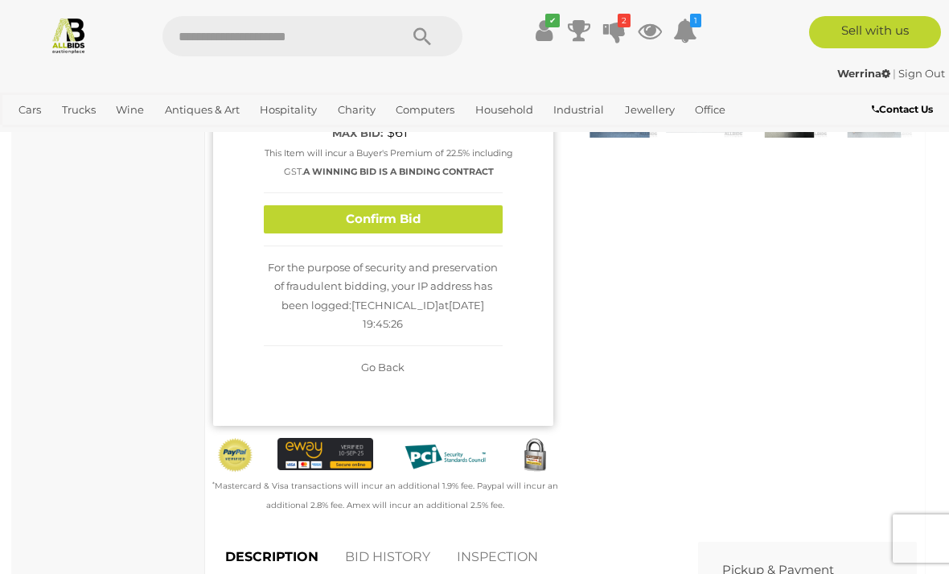
click at [472, 210] on button "Confirm Bid" at bounding box center [383, 219] width 239 height 28
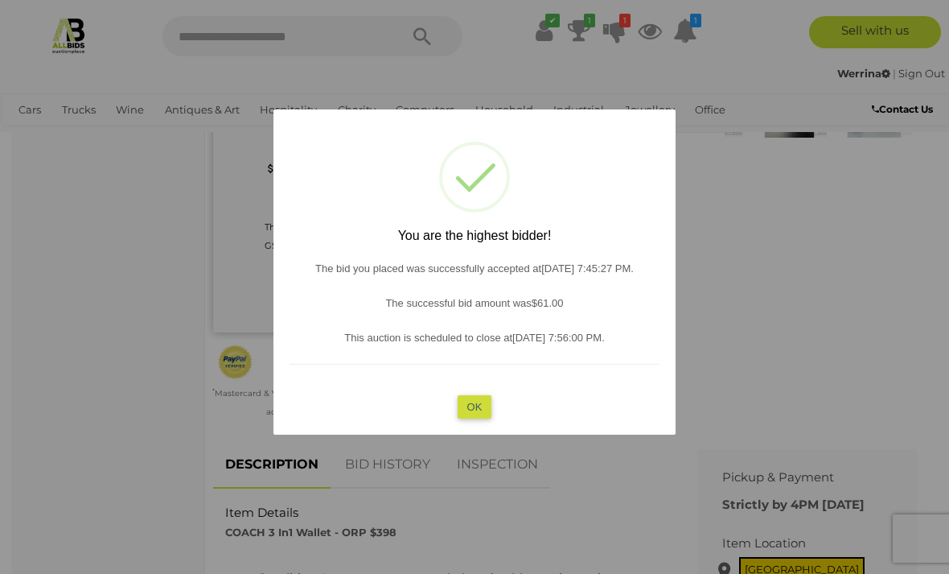
click at [479, 418] on button "OK" at bounding box center [475, 405] width 35 height 23
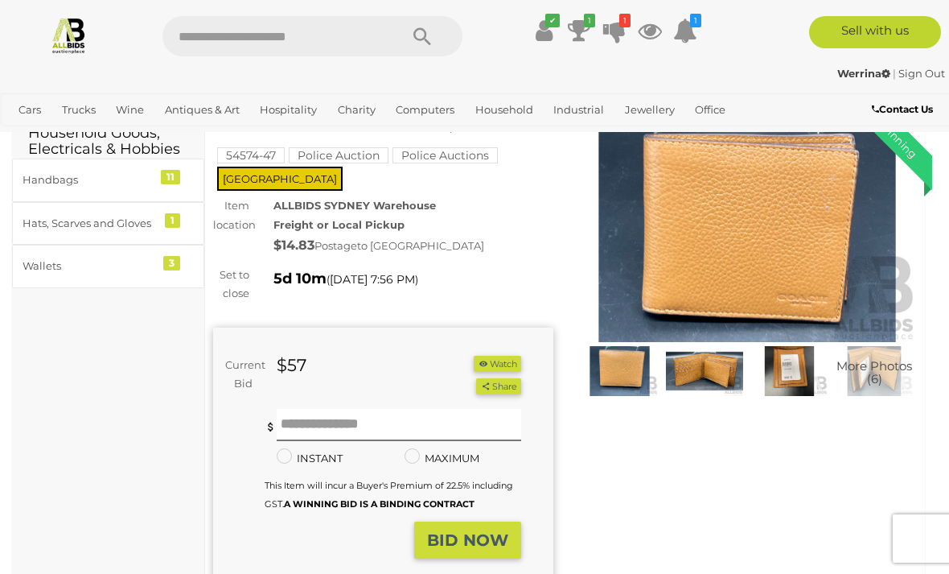
scroll to position [0, 0]
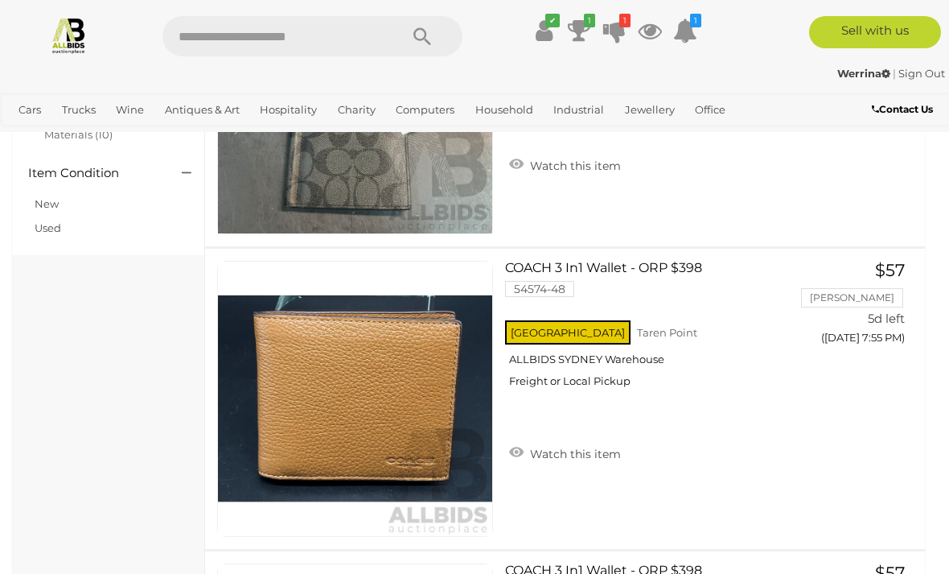
scroll to position [602, 0]
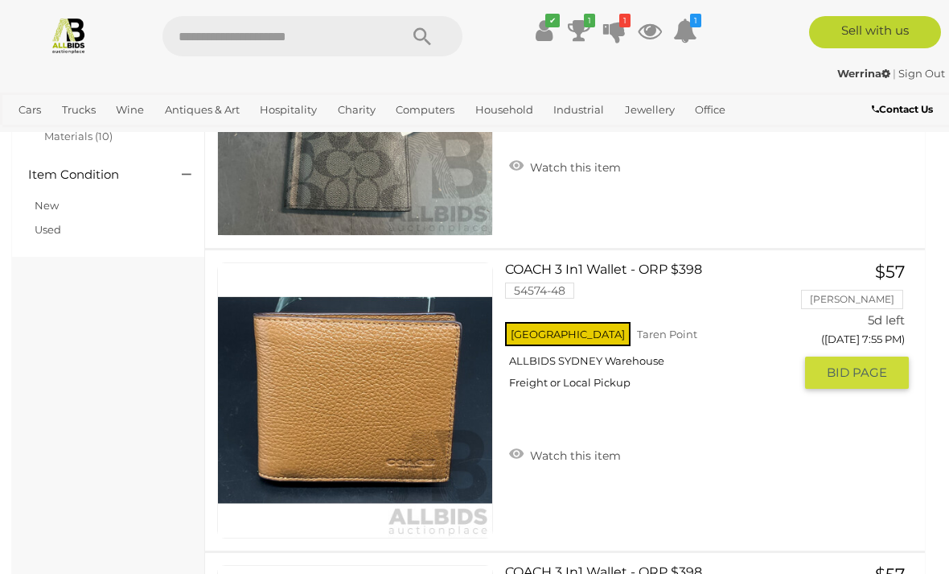
click at [393, 418] on img at bounding box center [355, 400] width 274 height 274
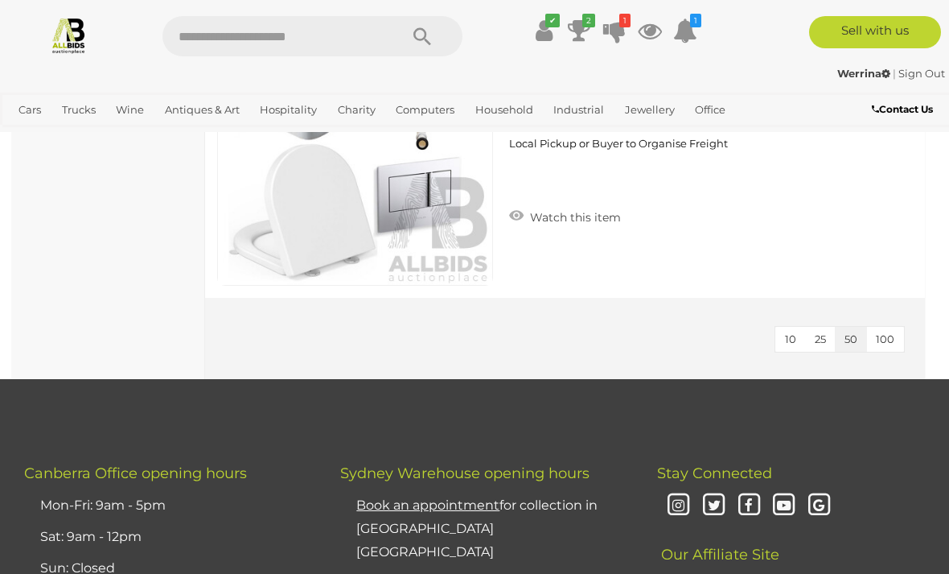
scroll to position [4179, 0]
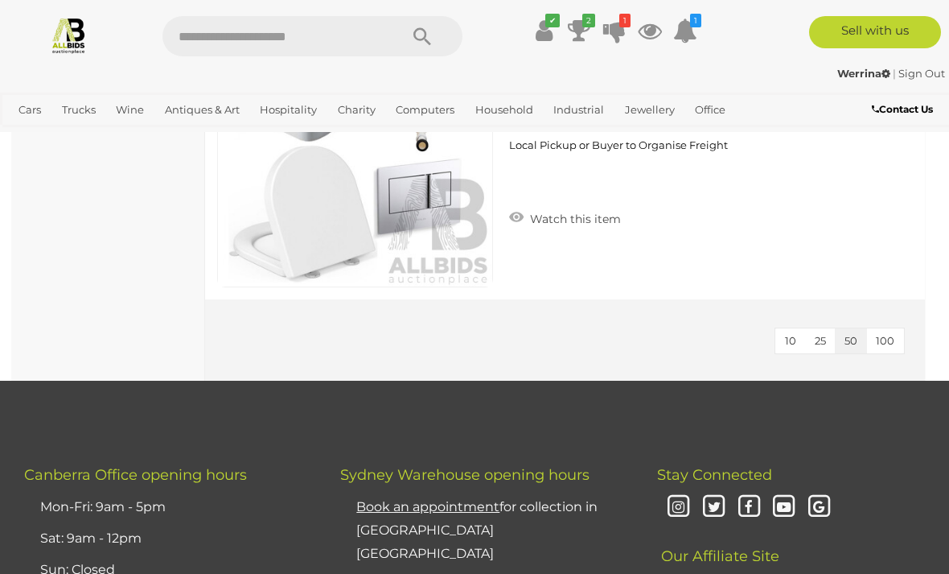
click at [616, 26] on icon at bounding box center [614, 30] width 23 height 29
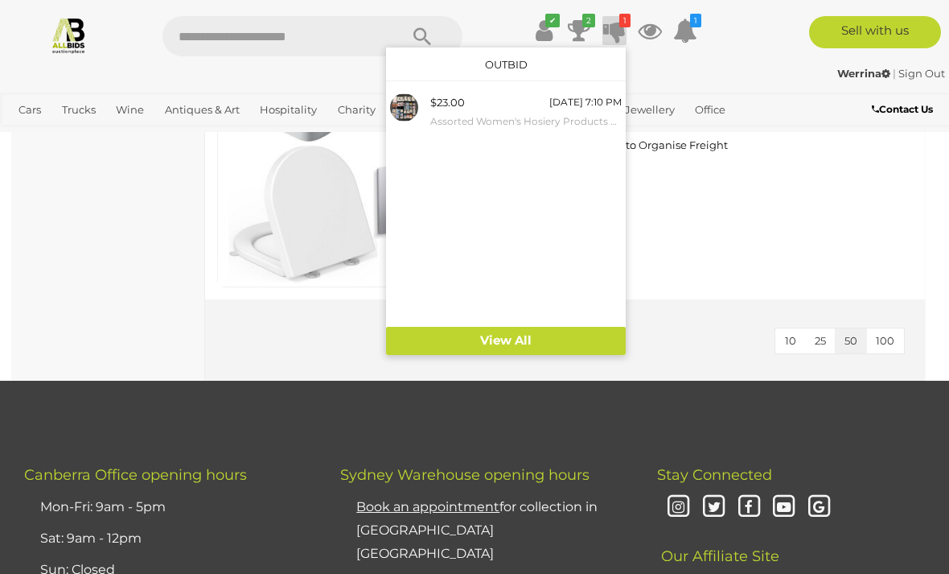
click at [523, 347] on link "View All" at bounding box center [506, 341] width 240 height 28
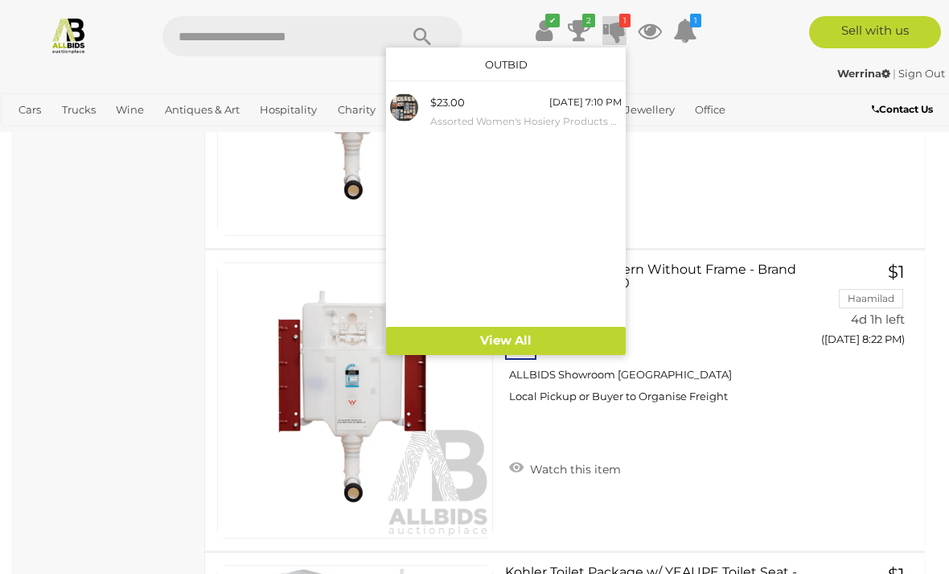
scroll to position [2414, 0]
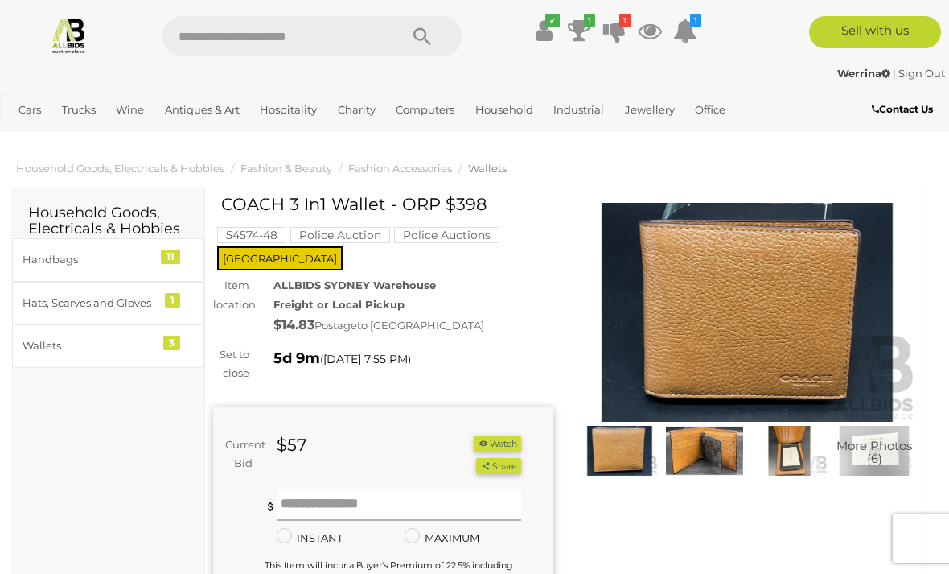
click at [335, 488] on input "text" at bounding box center [399, 504] width 245 height 32
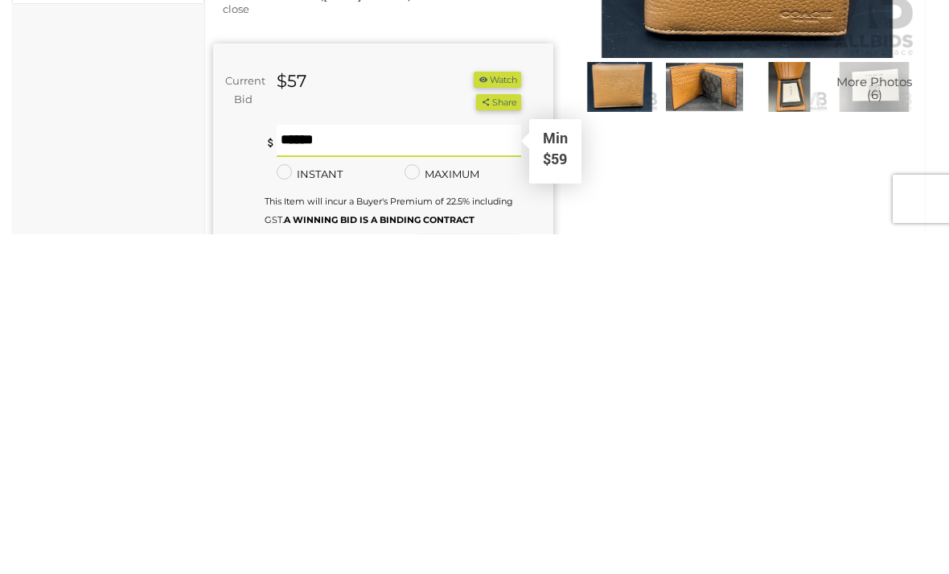
type input "**"
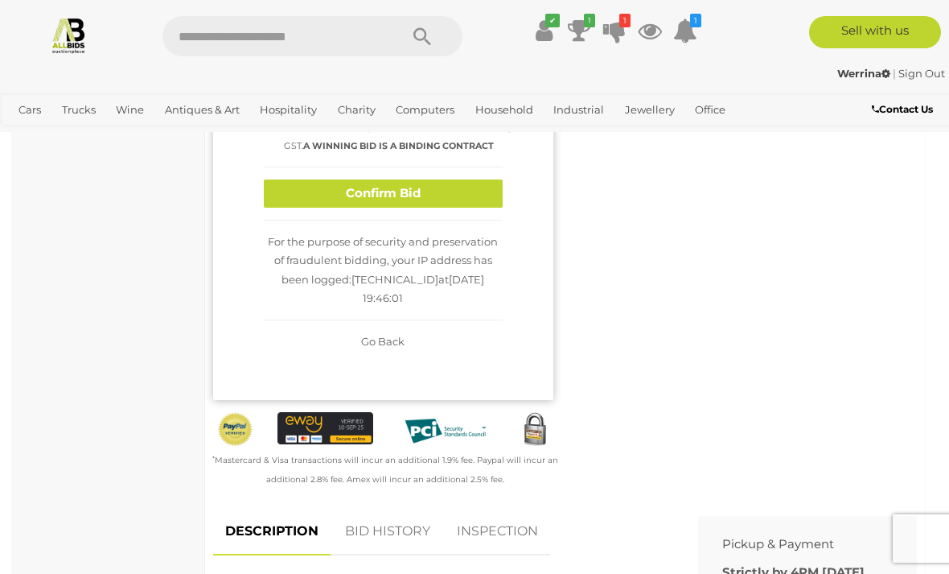
click at [471, 199] on button "Confirm Bid" at bounding box center [383, 193] width 239 height 28
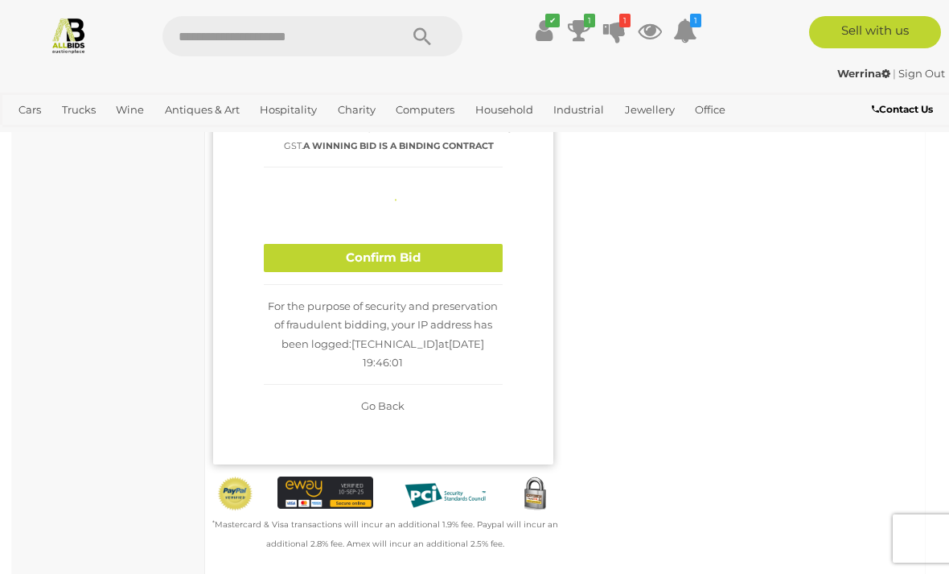
click at [525, 188] on div "Current bid: $59 Max bid: $61" at bounding box center [383, 257] width 340 height 413
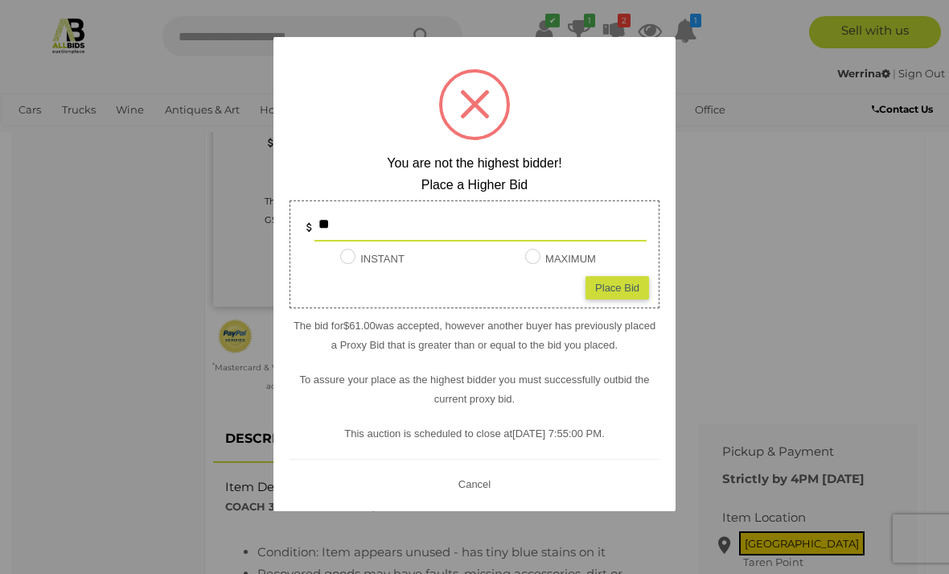
click at [405, 216] on input "**" at bounding box center [481, 225] width 332 height 32
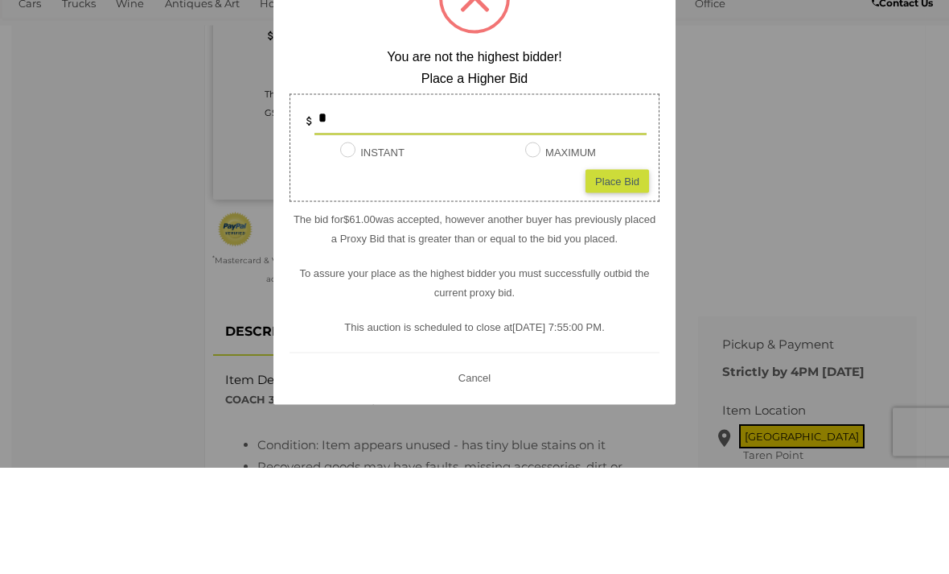
type input "**"
click at [633, 276] on div "Place Bid" at bounding box center [618, 287] width 64 height 23
type input "**"
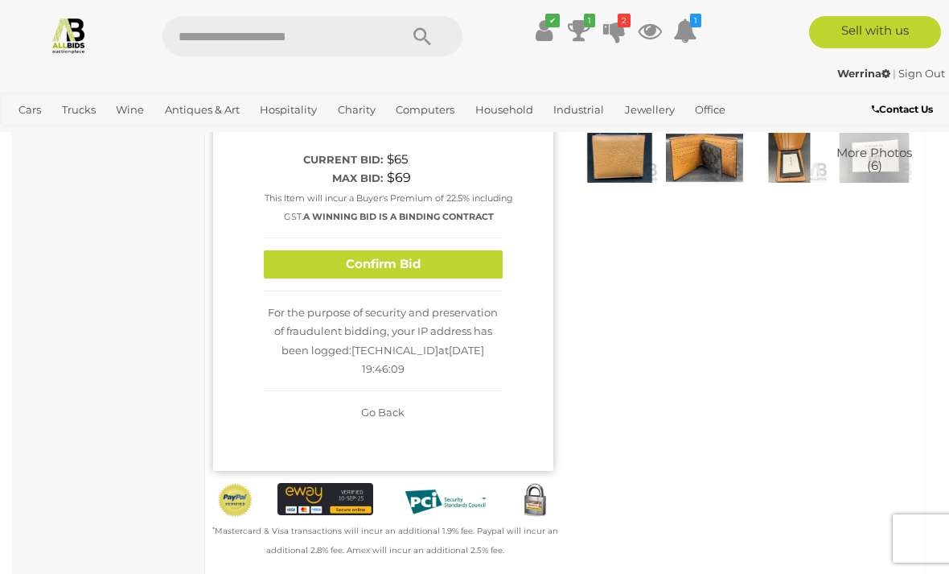
scroll to position [286, 0]
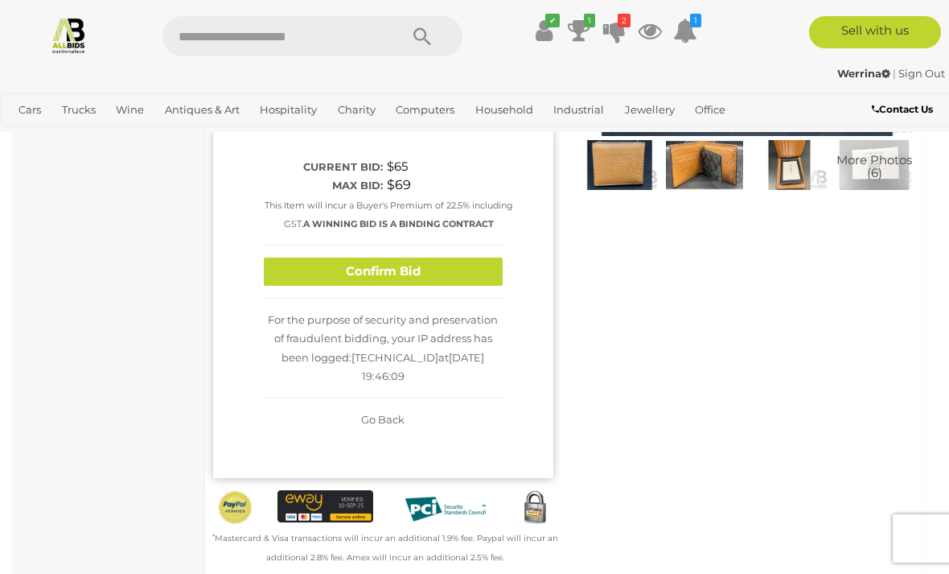
click at [457, 259] on button "Confirm Bid" at bounding box center [383, 271] width 239 height 28
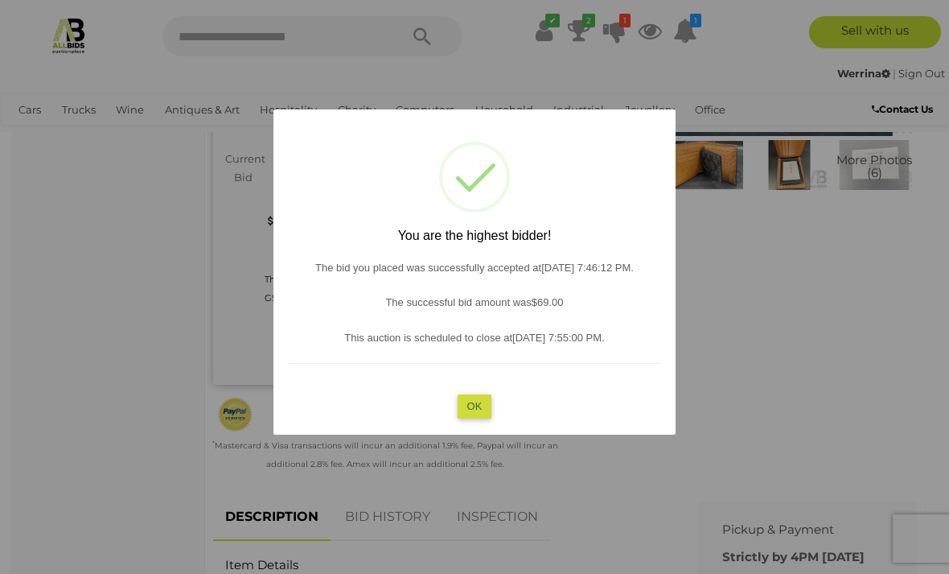
click at [478, 402] on button "OK" at bounding box center [475, 405] width 35 height 23
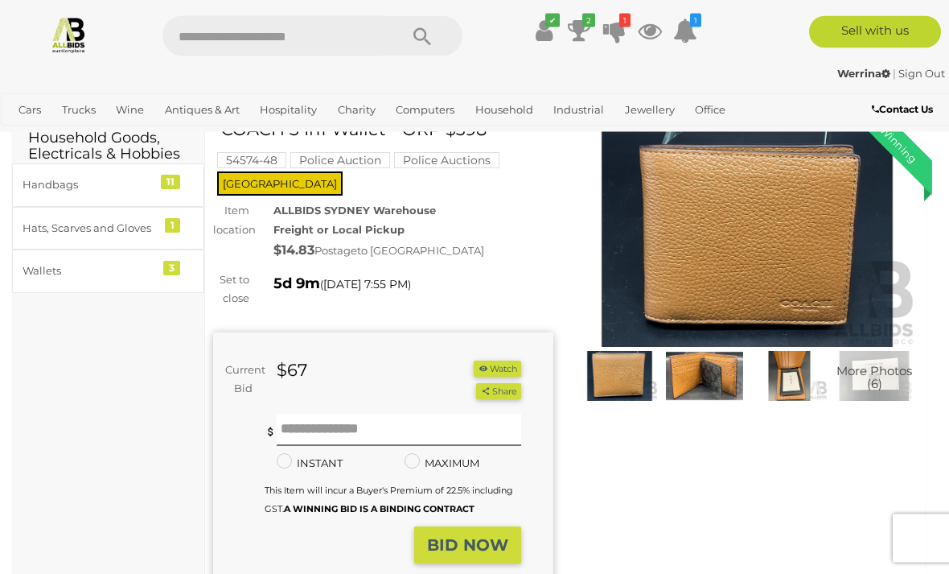
scroll to position [0, 0]
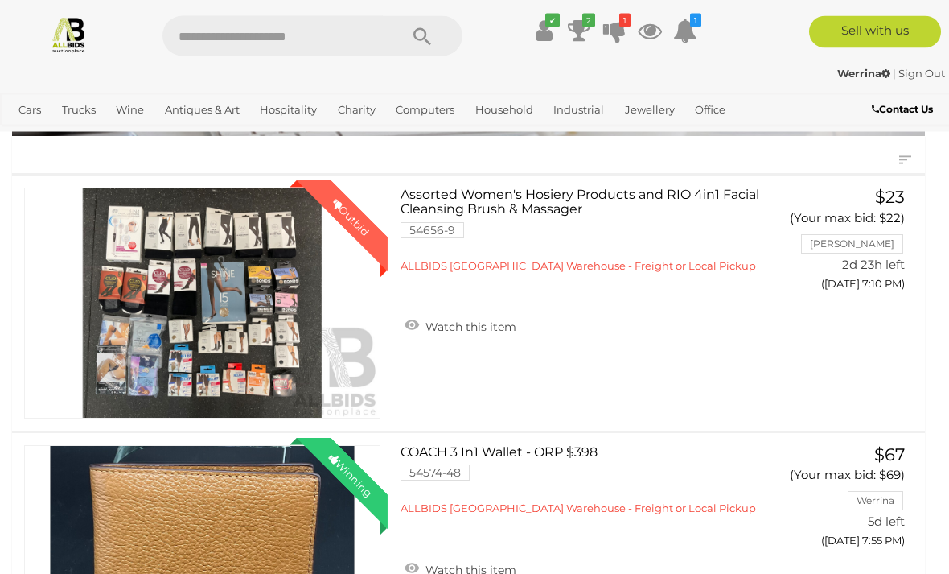
scroll to position [168, 0]
click at [623, 196] on link "Assorted Women's Hosiery Products and RIO 4in1 Facial Cleansing Brush & Massage…" at bounding box center [587, 229] width 348 height 85
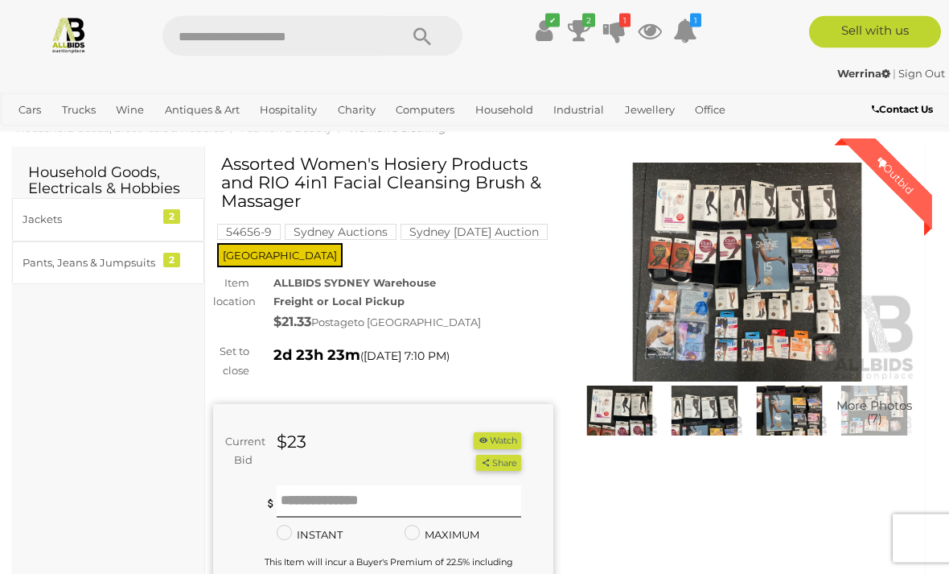
scroll to position [40, 0]
click at [339, 446] on div "$23" at bounding box center [342, 442] width 154 height 21
click at [340, 436] on div "$23" at bounding box center [342, 442] width 154 height 21
click at [333, 498] on input "text" at bounding box center [399, 501] width 245 height 32
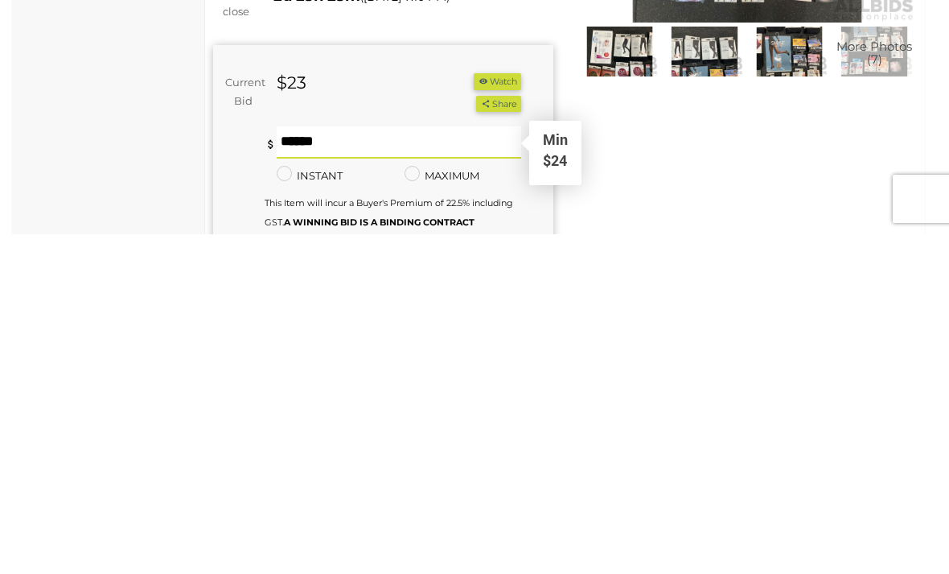
type input "**"
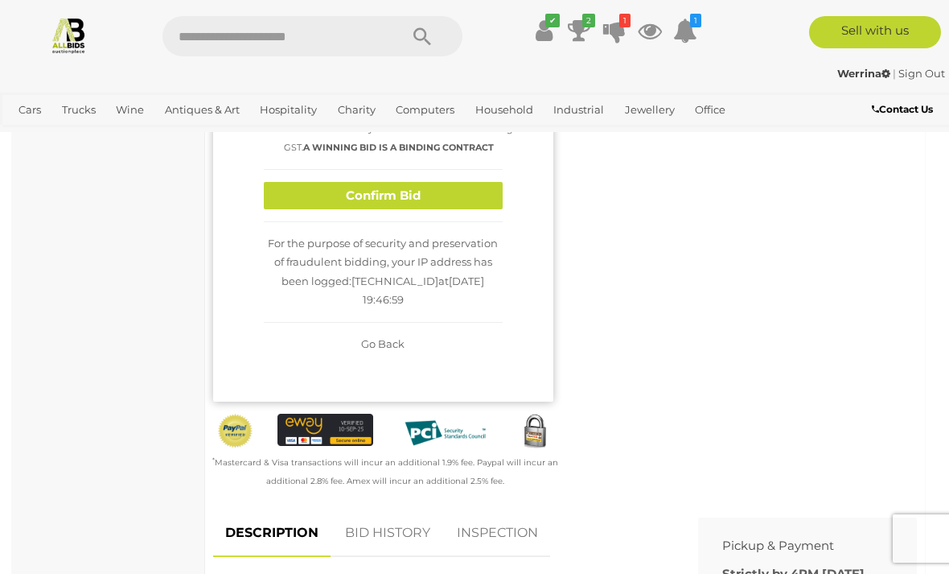
click at [455, 209] on button "Confirm Bid" at bounding box center [383, 196] width 239 height 28
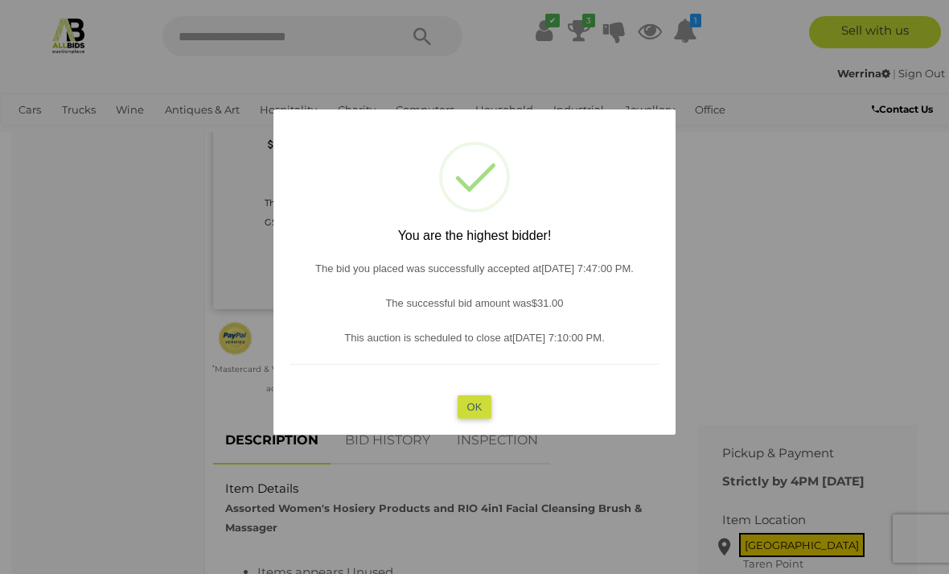
click at [483, 418] on button "OK" at bounding box center [475, 405] width 35 height 23
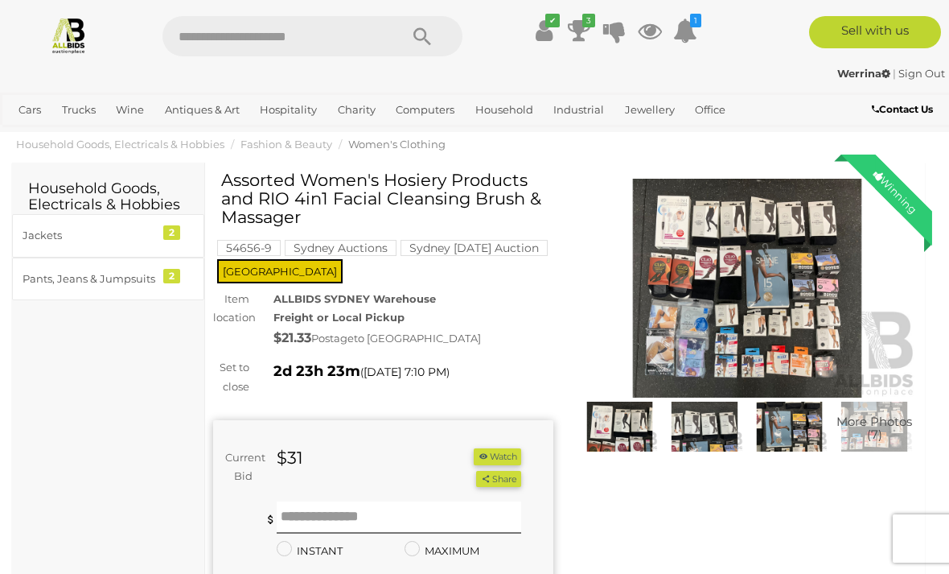
scroll to position [0, 0]
